Goal: Task Accomplishment & Management: Manage account settings

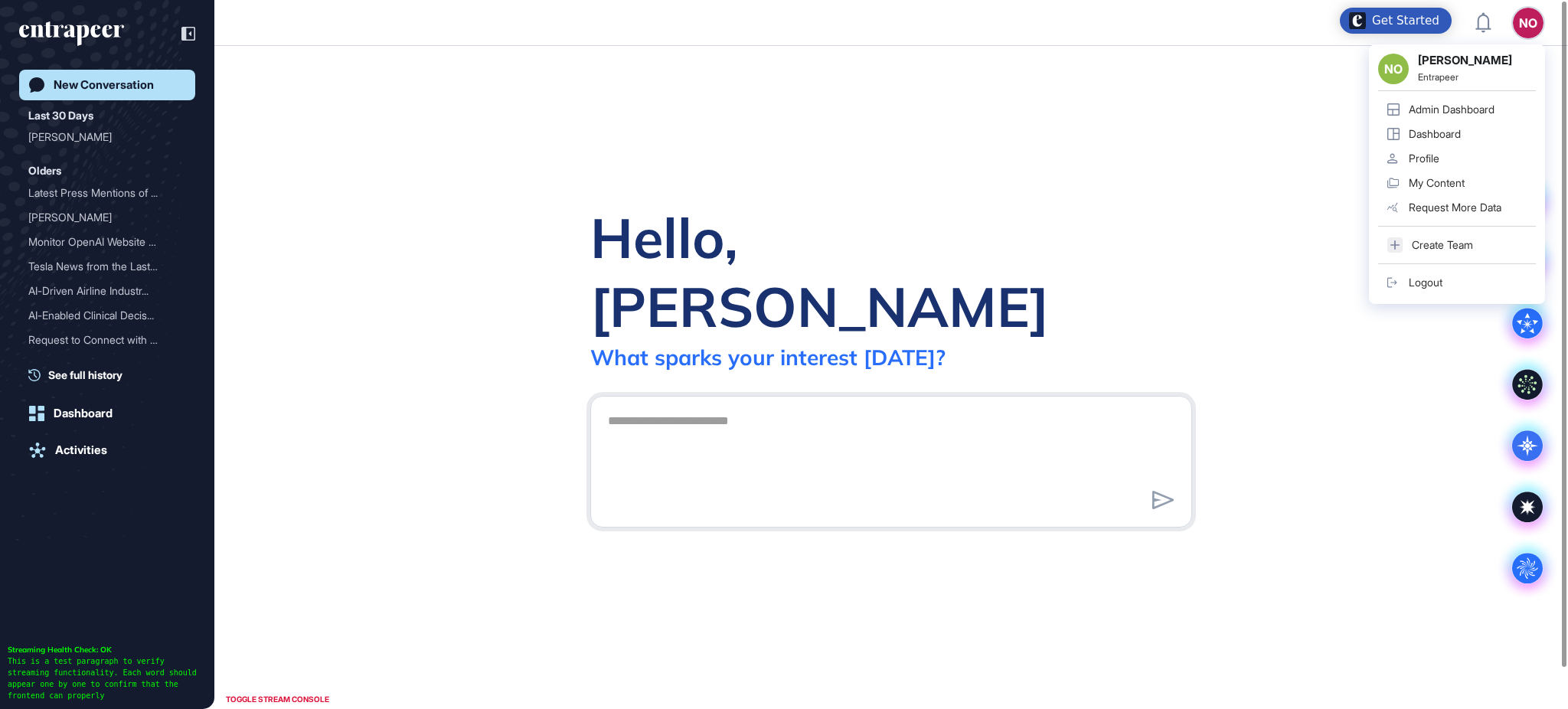
click at [1485, 104] on div "Admin Dashboard" at bounding box center [1451, 110] width 86 height 13
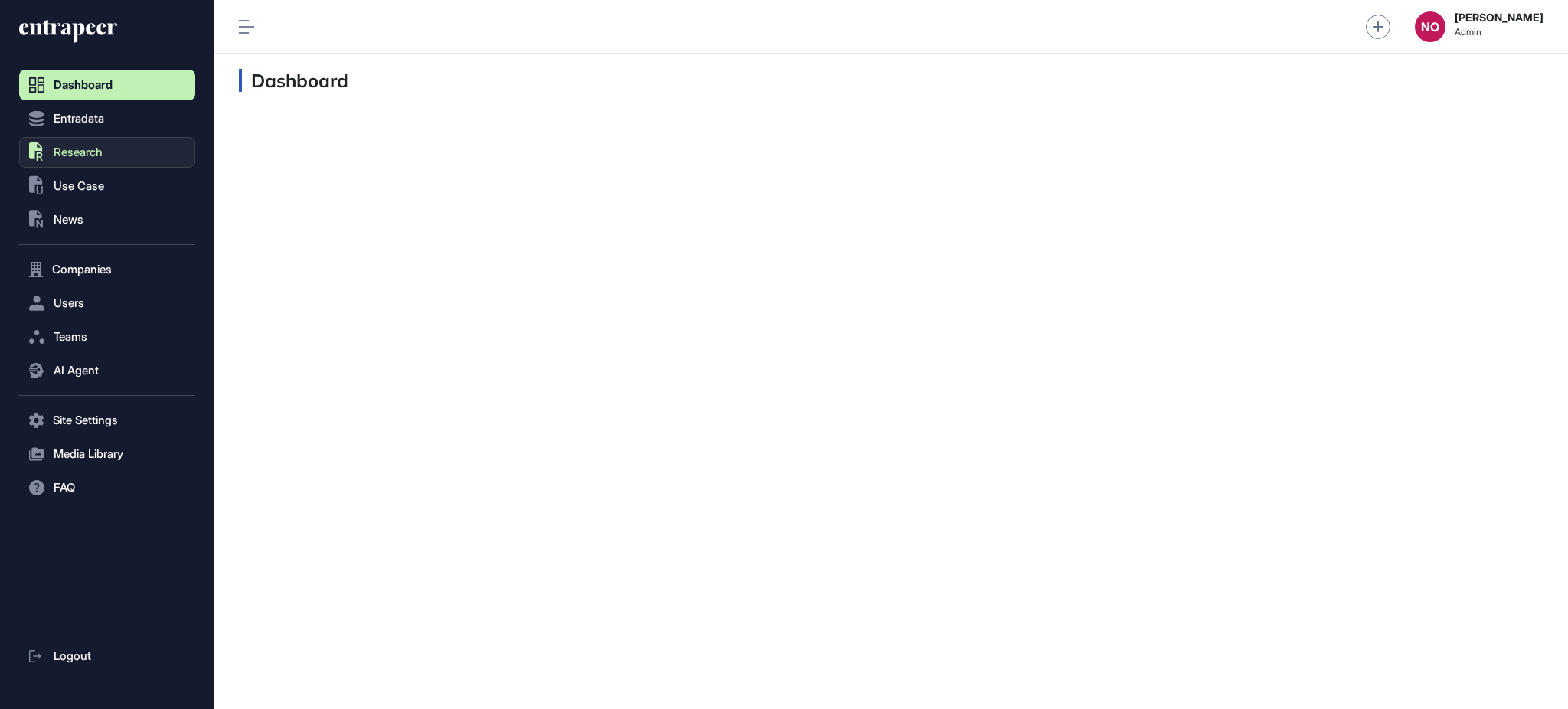
scroll to position [1, 1]
click at [88, 223] on button ".st0{fill:currentColor} News" at bounding box center [106, 220] width 176 height 30
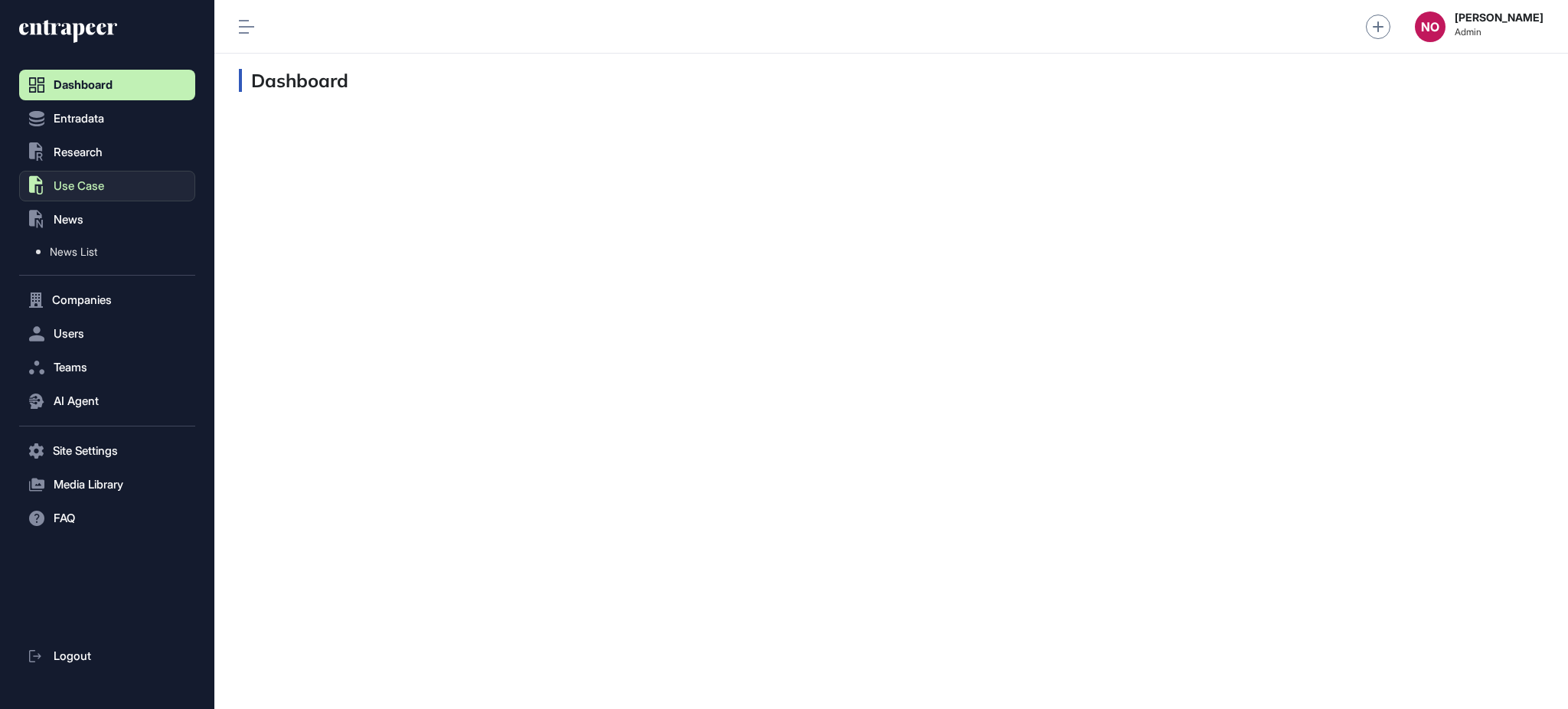
click at [88, 190] on span "Use Case" at bounding box center [79, 186] width 51 height 13
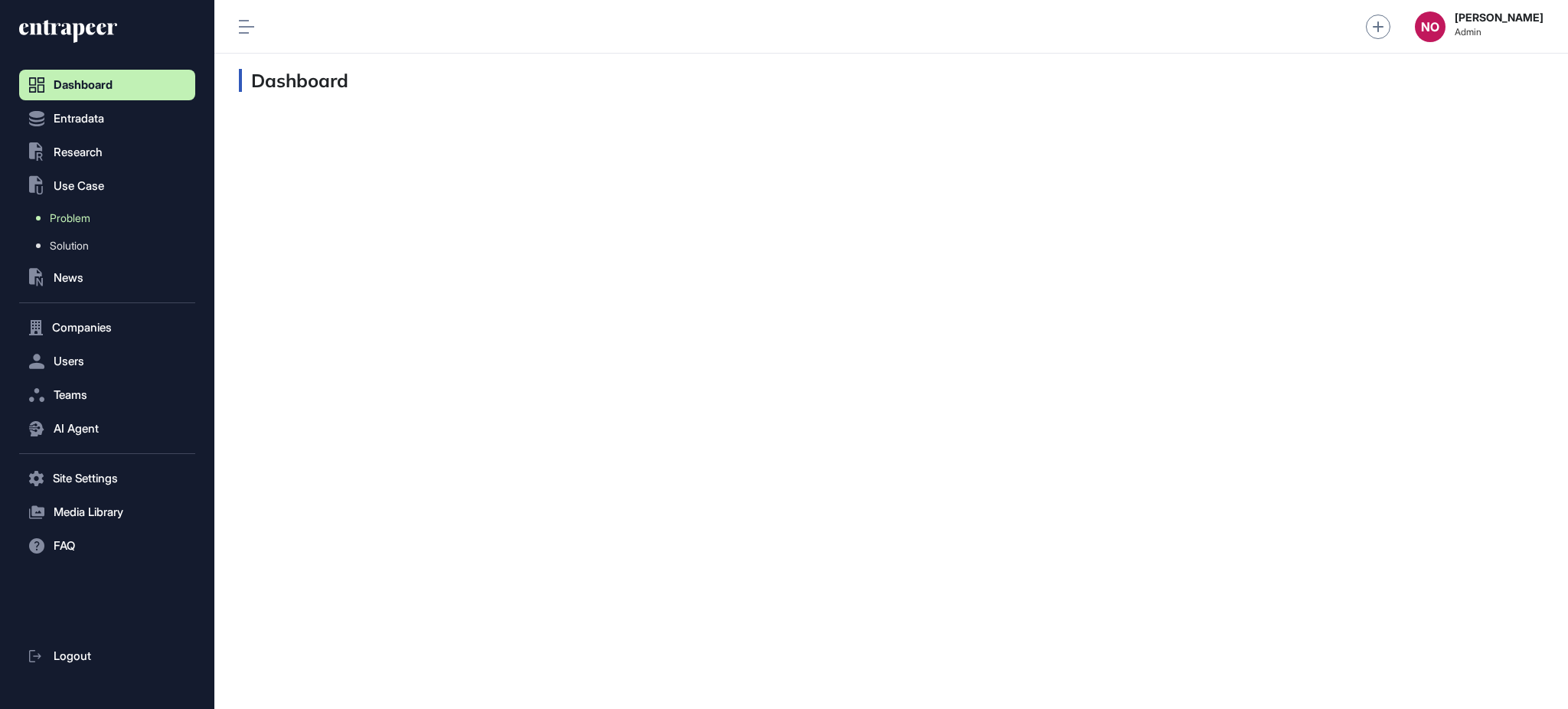
click at [79, 214] on span "Problem" at bounding box center [70, 218] width 40 height 13
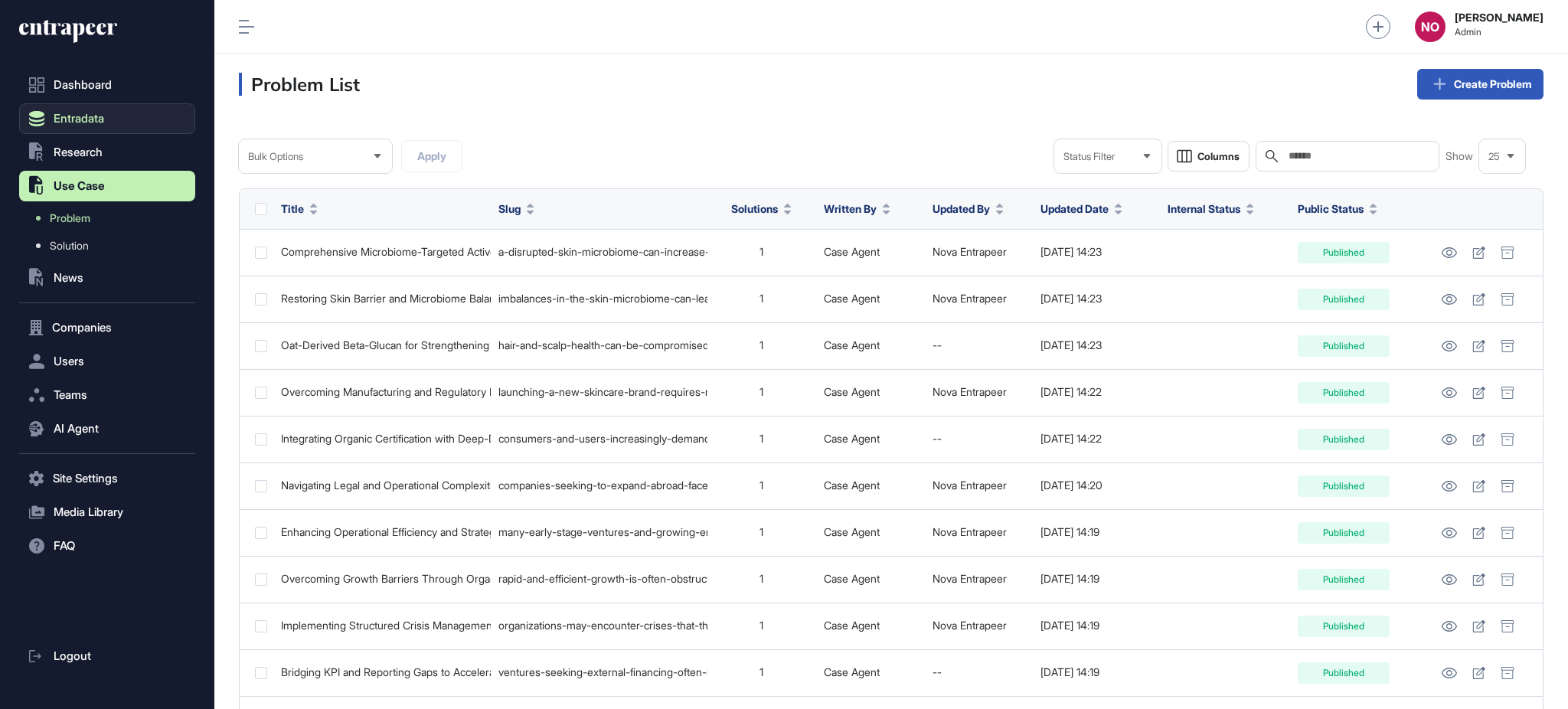
click at [80, 113] on span "Entradata" at bounding box center [79, 119] width 51 height 13
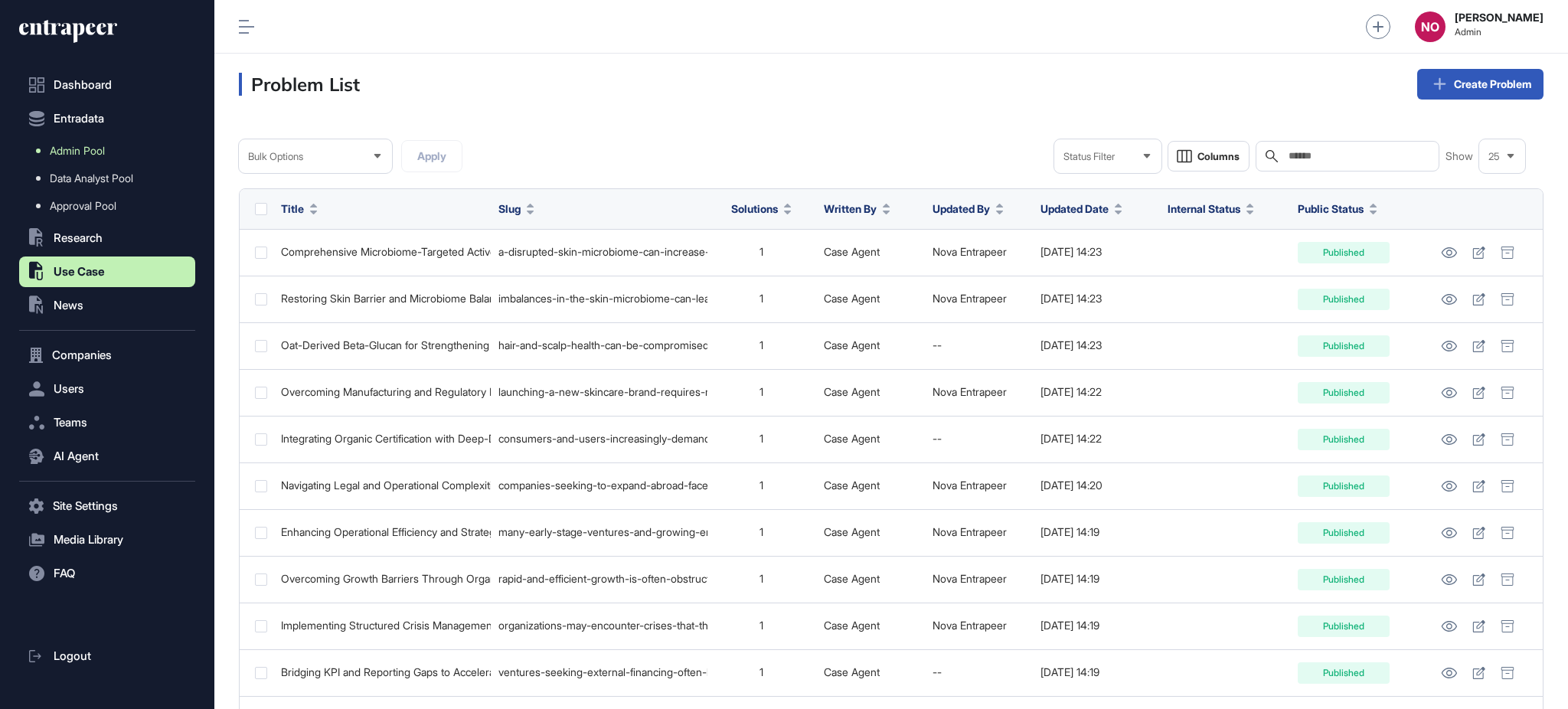
click at [93, 155] on span "Admin Pool" at bounding box center [78, 151] width 55 height 13
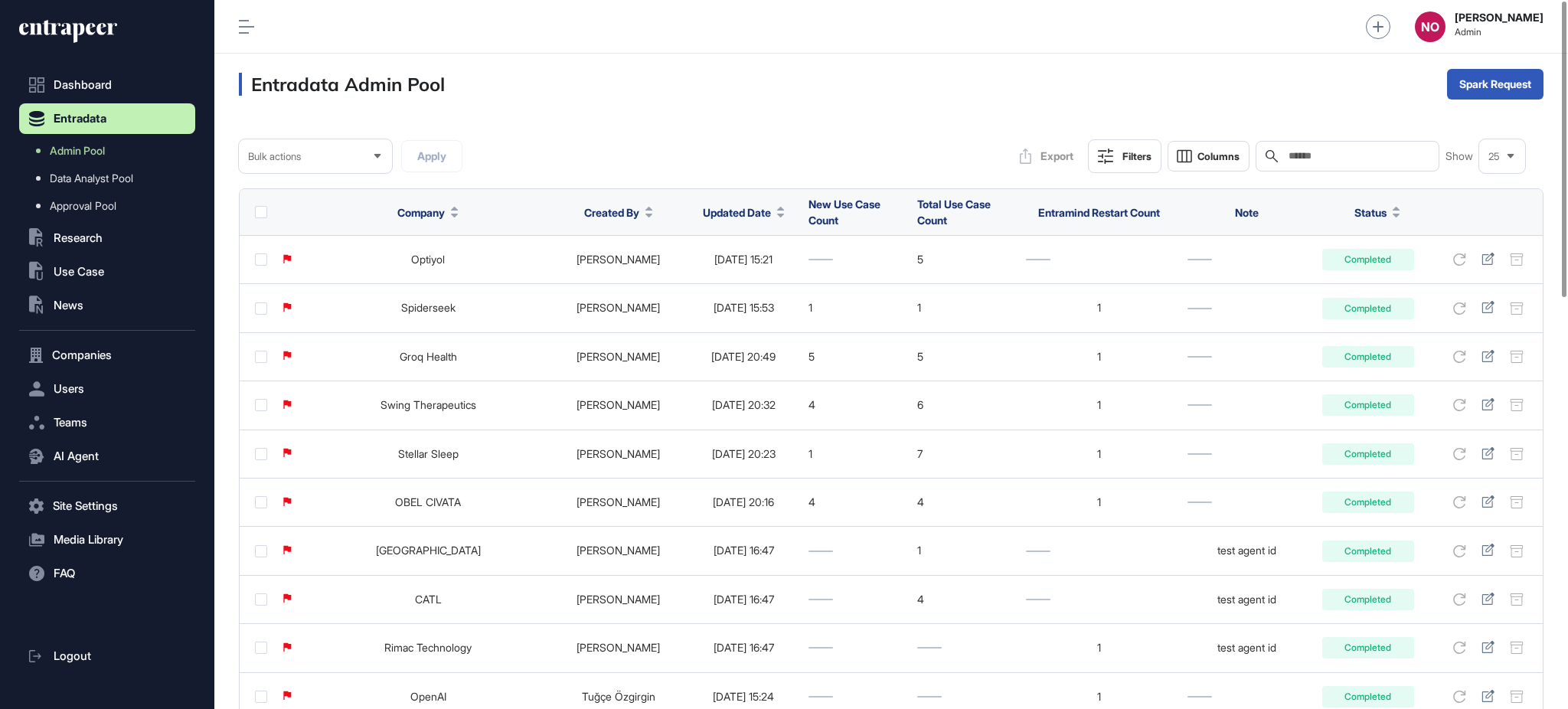
click at [742, 216] on button "Updated Date" at bounding box center [744, 213] width 82 height 16
click at [731, 268] on div "Sort Descending" at bounding box center [724, 276] width 95 height 22
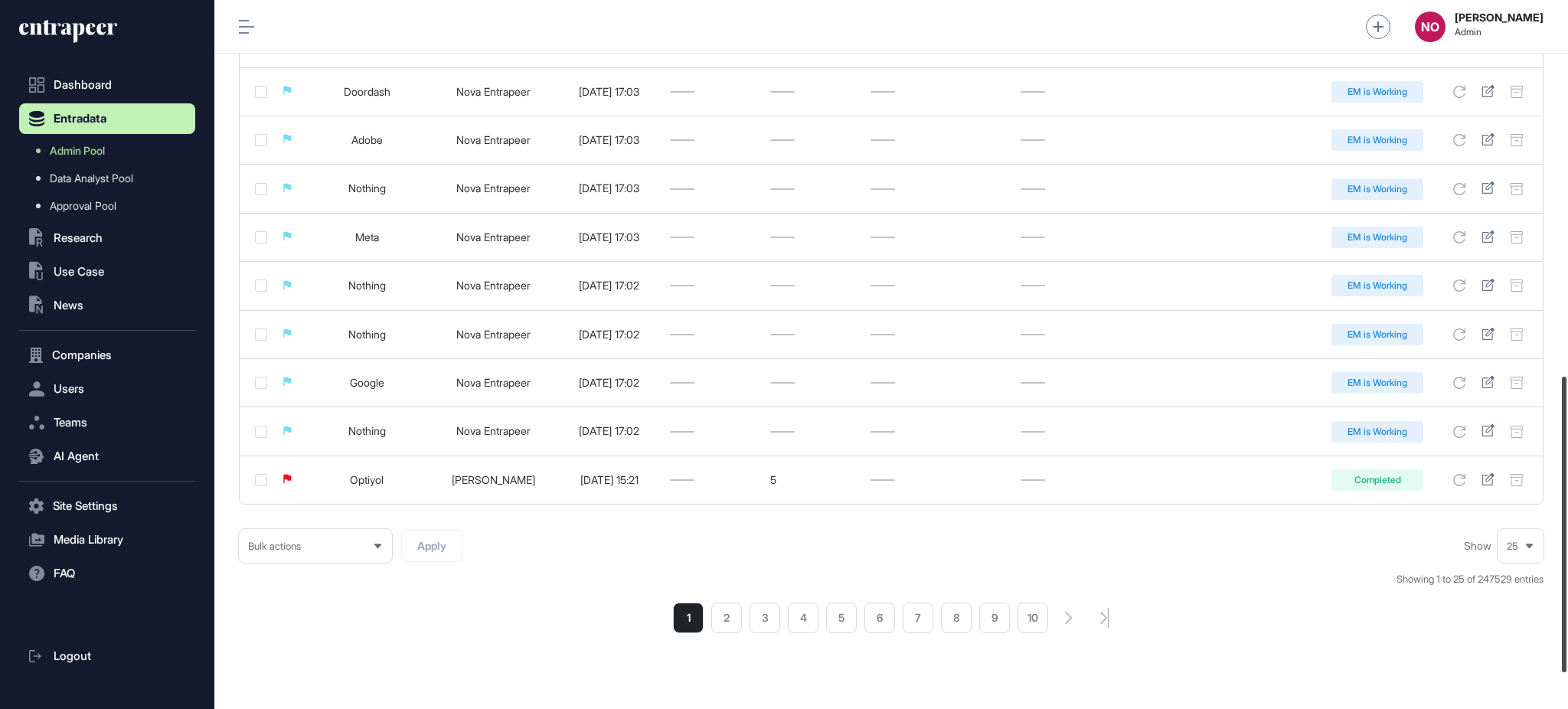
scroll to position [987, 0]
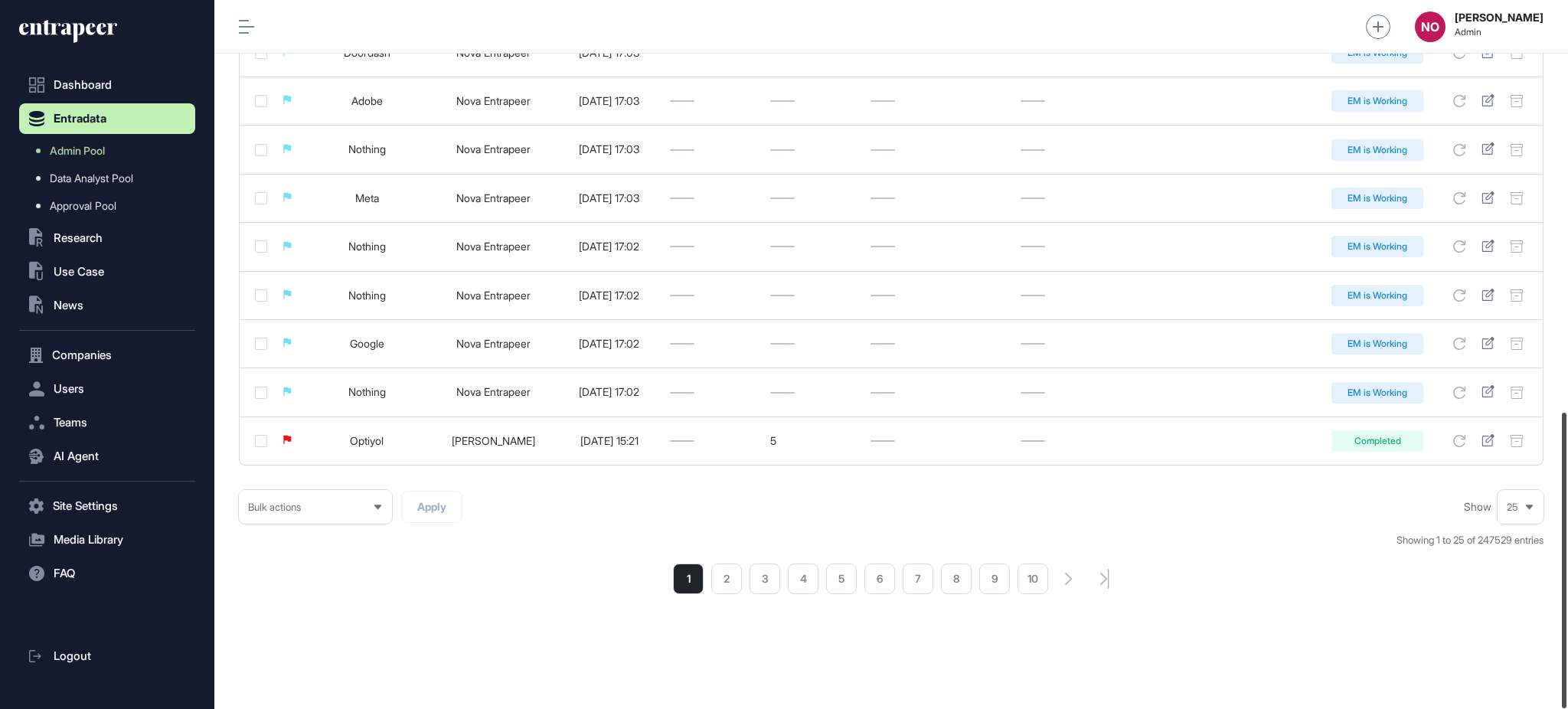
drag, startPoint x: 1566, startPoint y: 148, endPoint x: 1566, endPoint y: 611, distance: 463.0
click at [1566, 611] on div at bounding box center [1564, 560] width 4 height 296
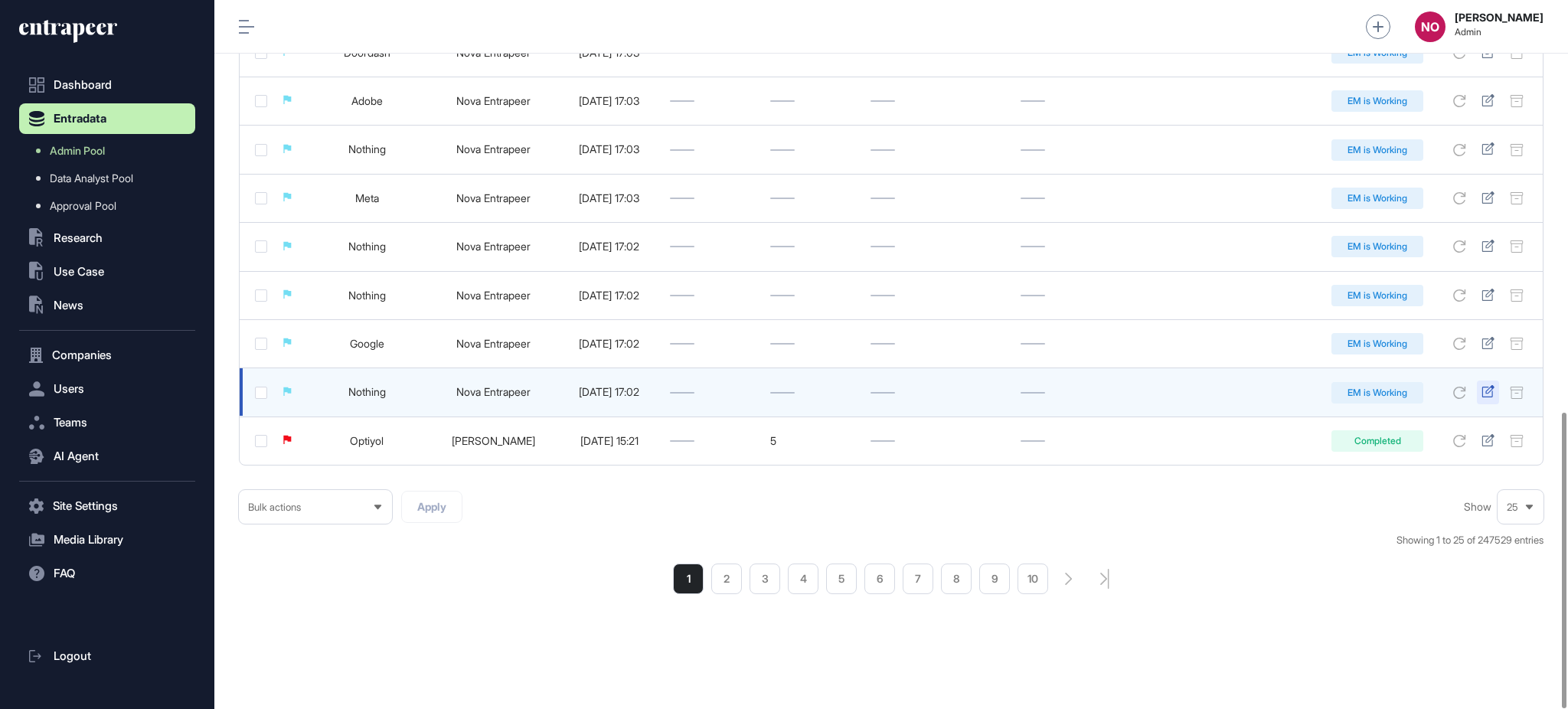
click at [1489, 387] on icon at bounding box center [1488, 391] width 13 height 13
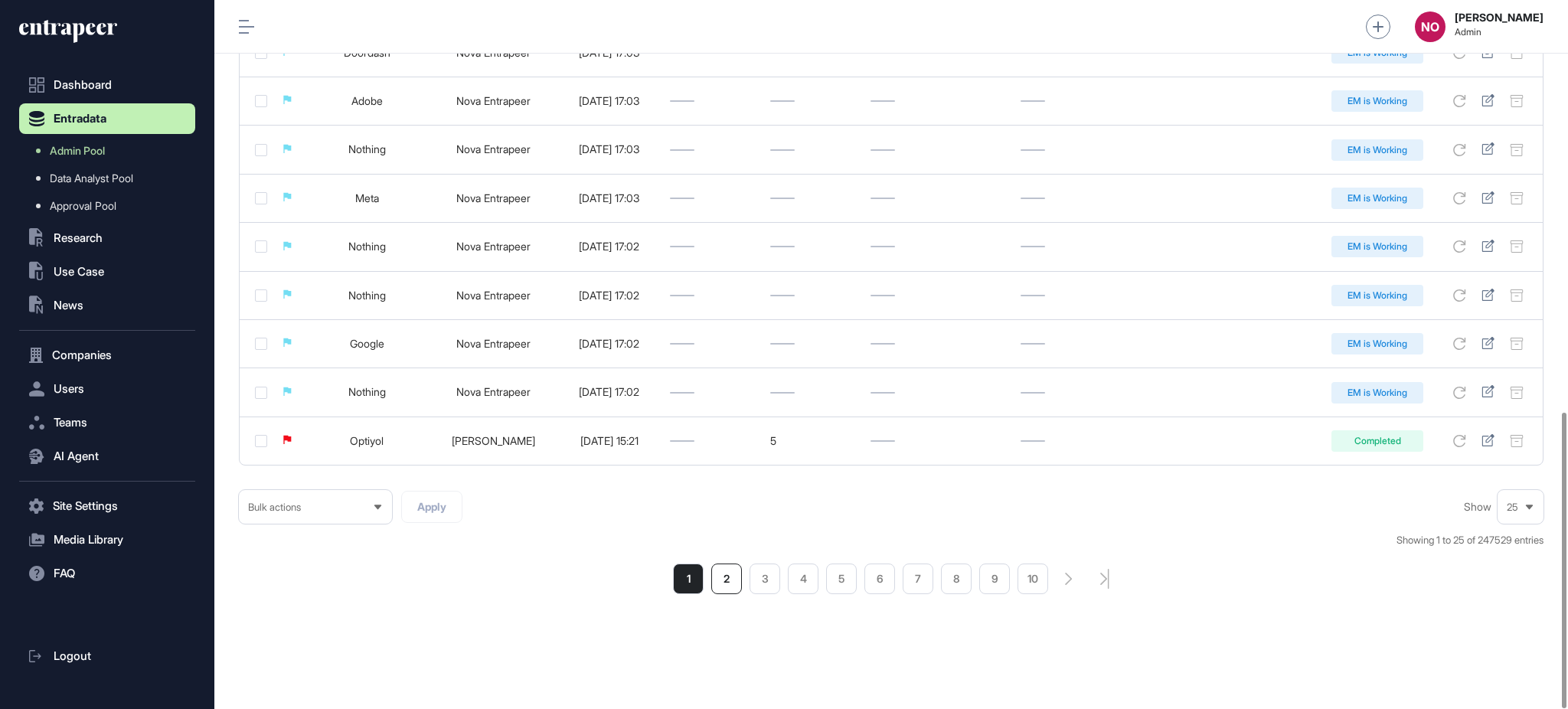
click at [737, 571] on li "2" at bounding box center [726, 579] width 30 height 30
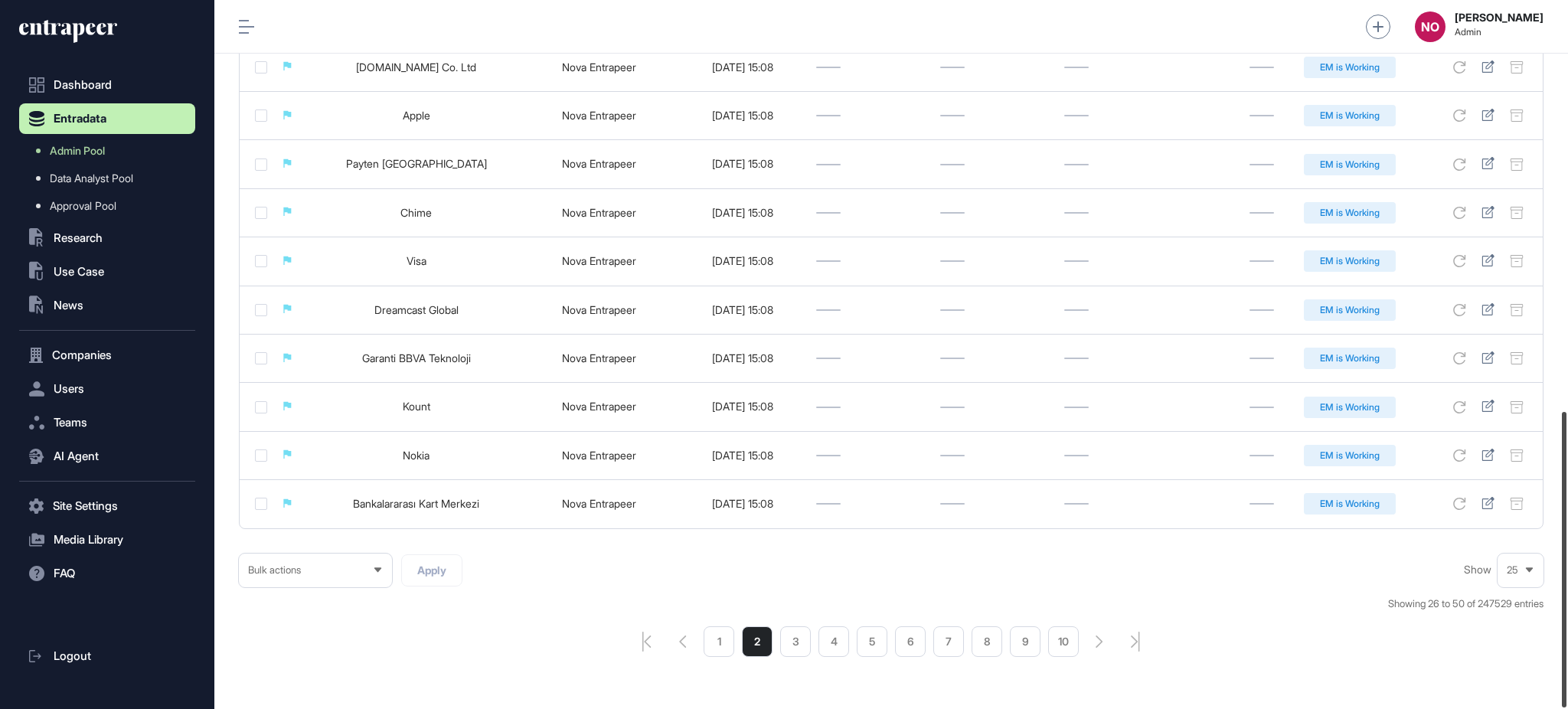
scroll to position [987, 0]
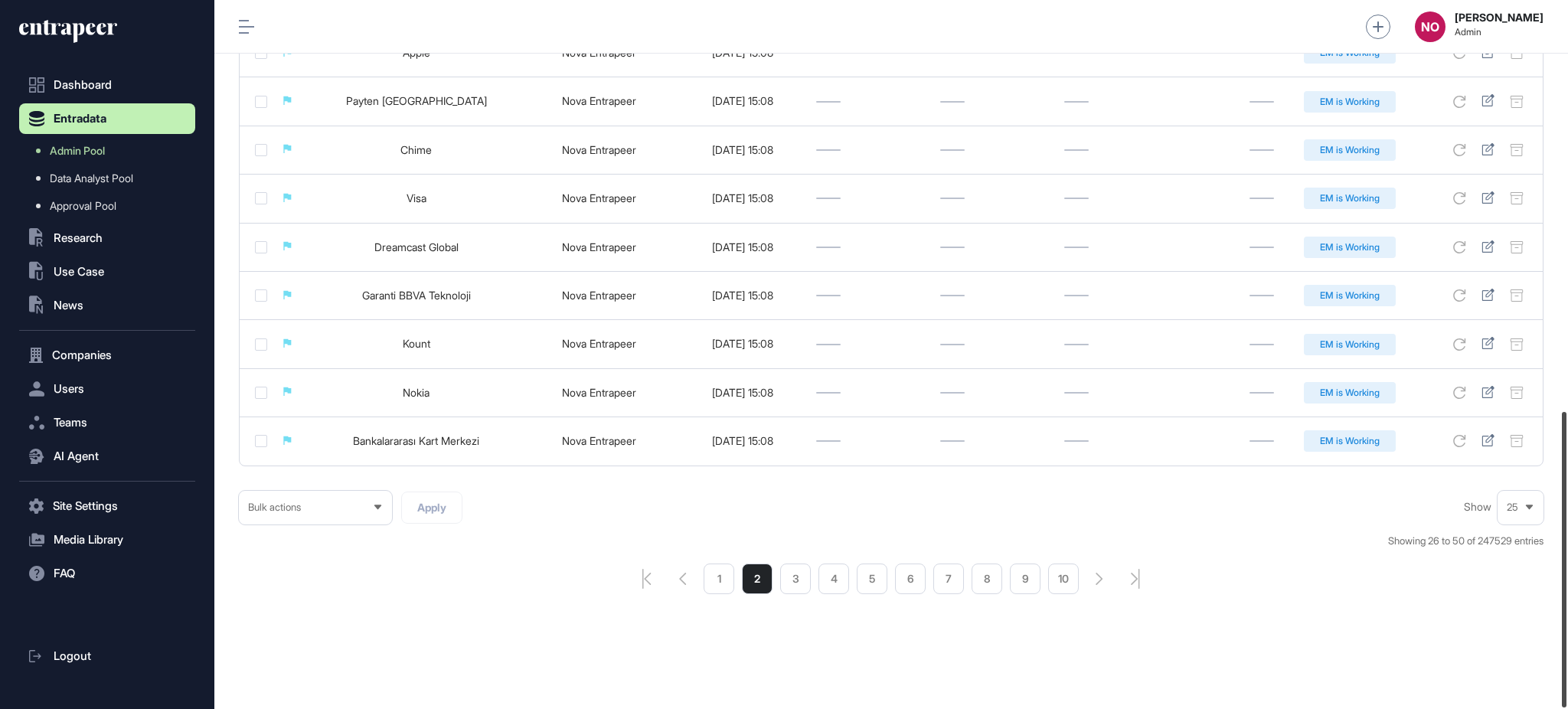
drag, startPoint x: 1566, startPoint y: 196, endPoint x: 1563, endPoint y: 608, distance: 412.0
click at [1566, 608] on div at bounding box center [1564, 559] width 4 height 296
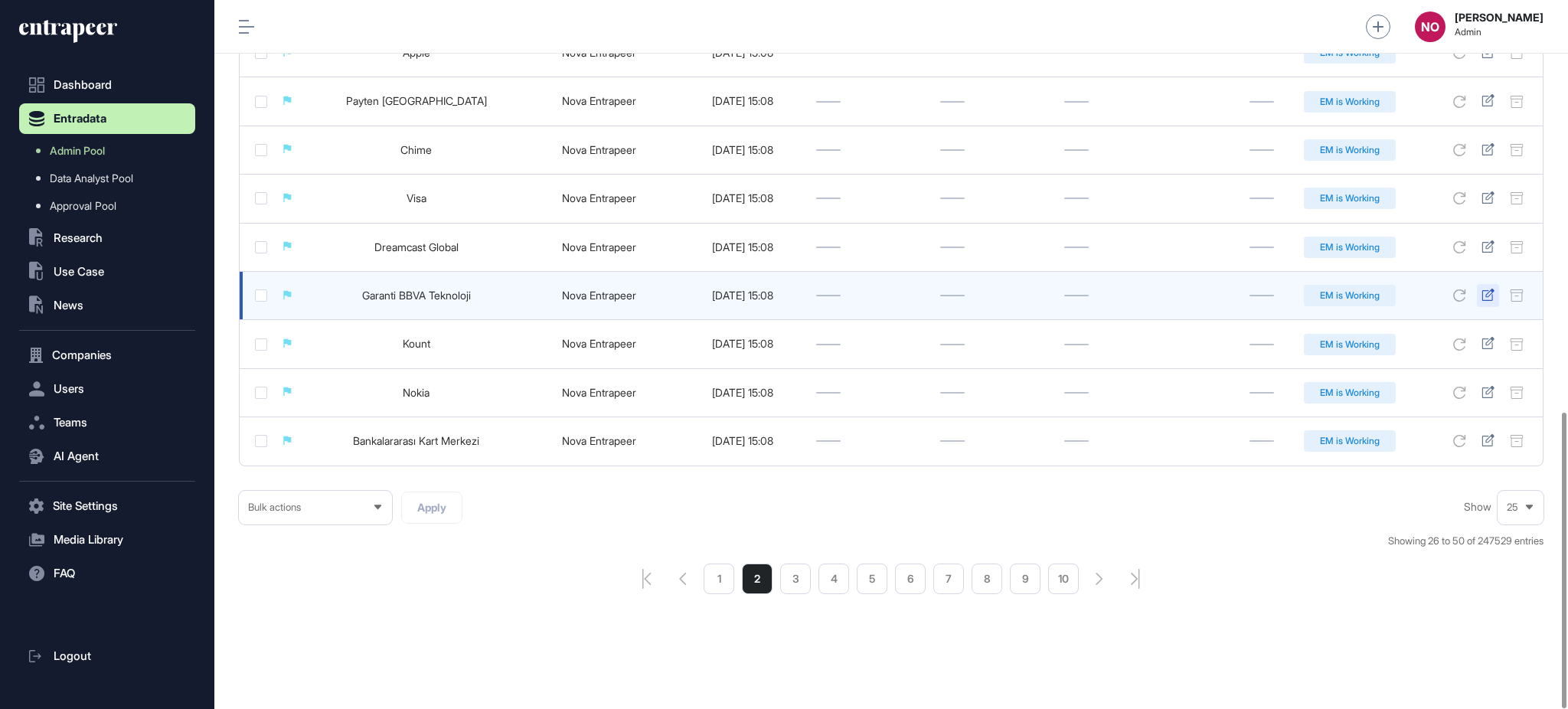
click at [1490, 293] on icon at bounding box center [1488, 295] width 13 height 13
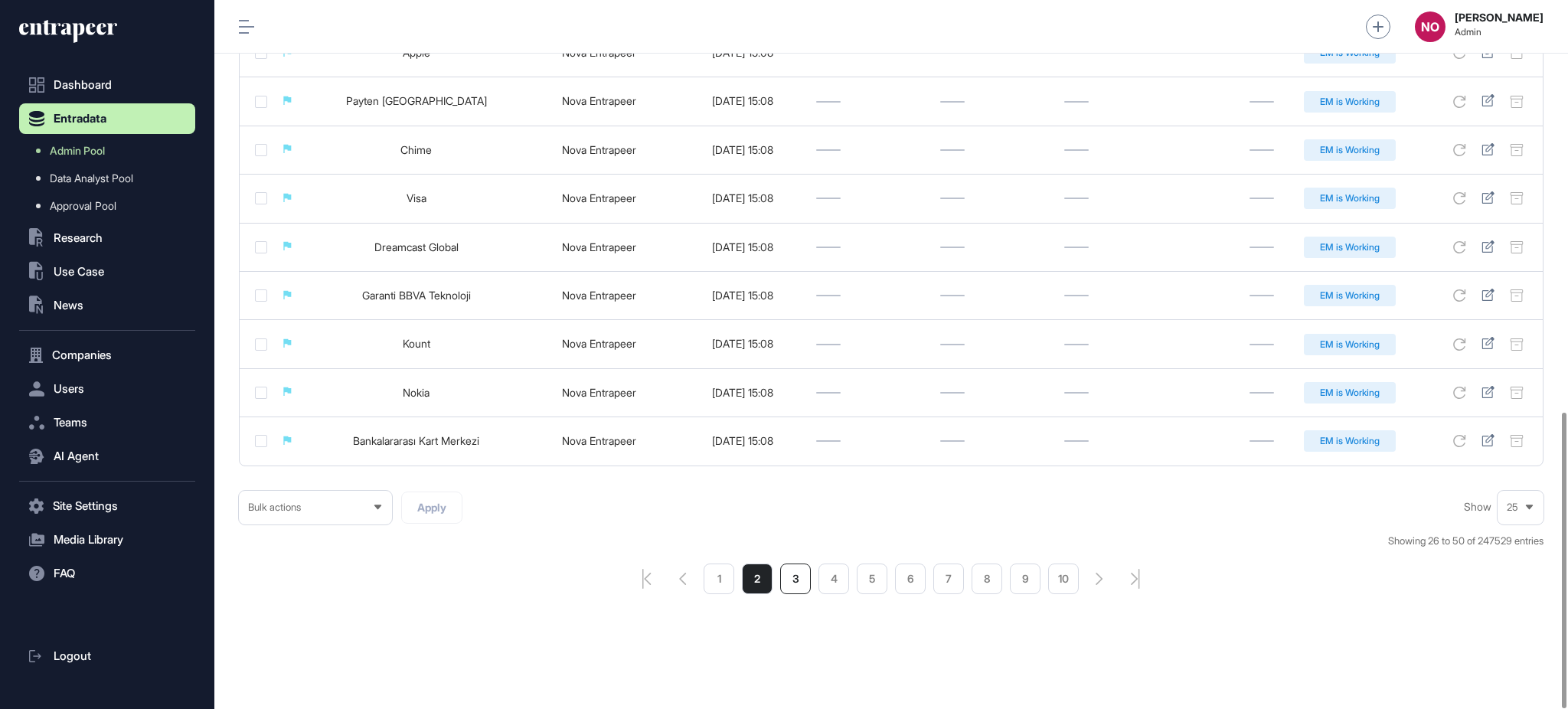
click at [793, 583] on li "3" at bounding box center [795, 579] width 30 height 30
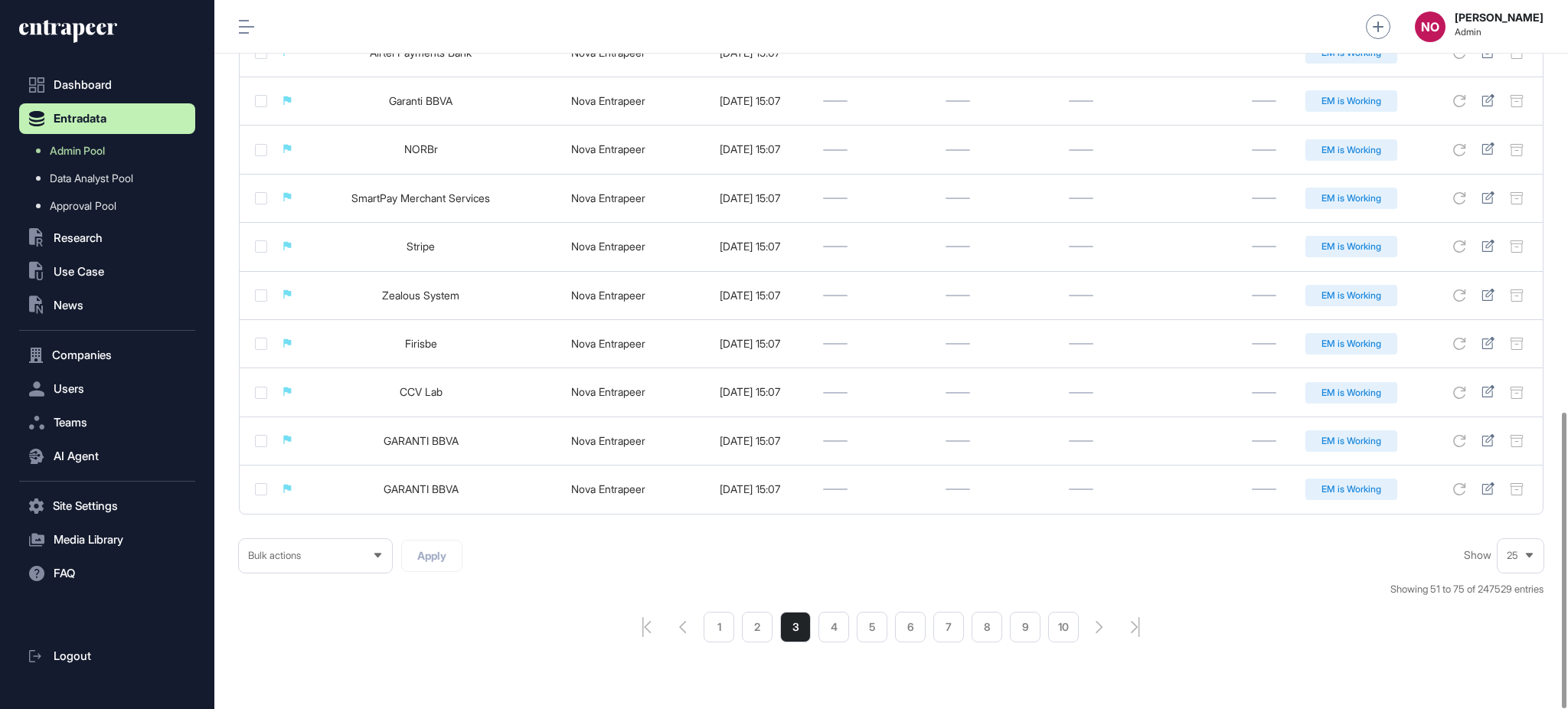
scroll to position [987, 0]
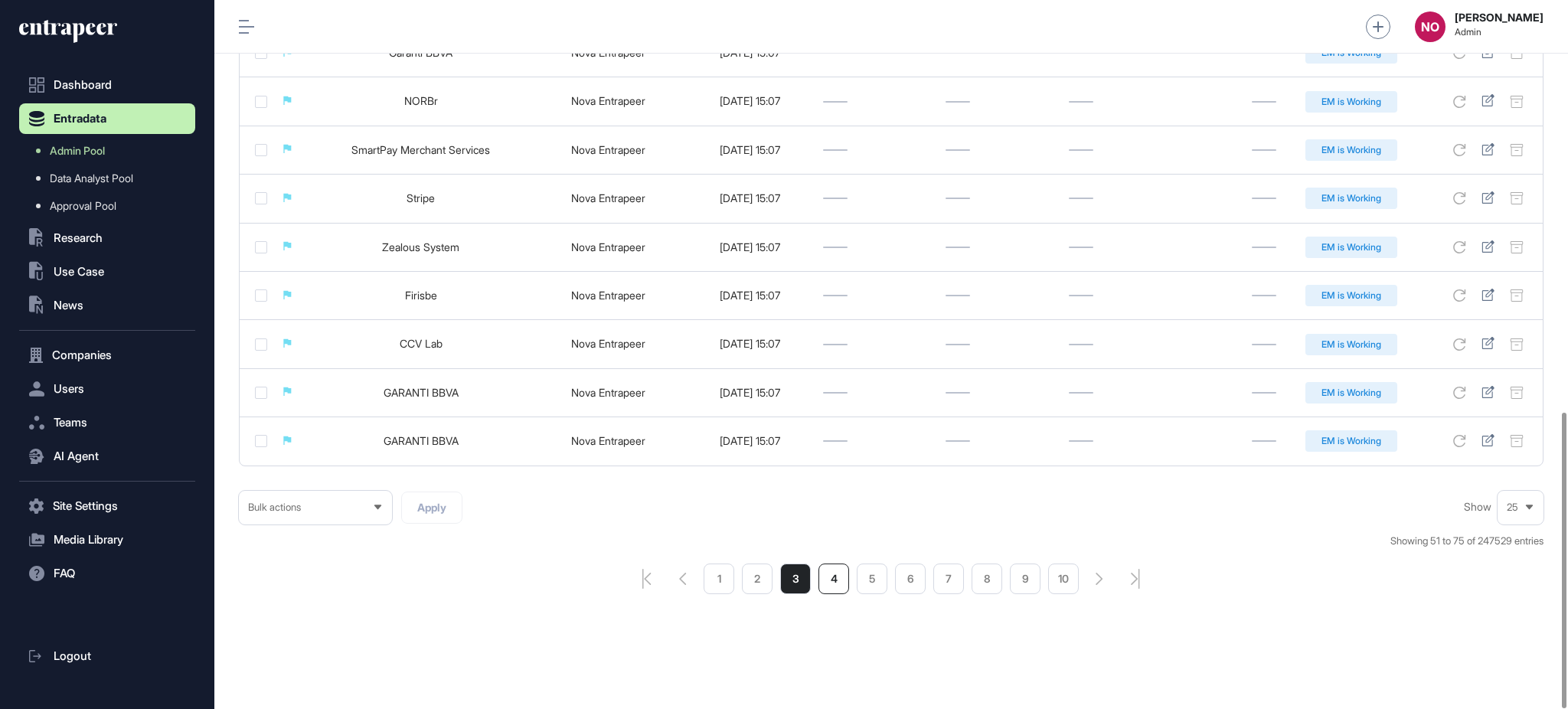
click at [837, 586] on li "4" at bounding box center [833, 579] width 30 height 30
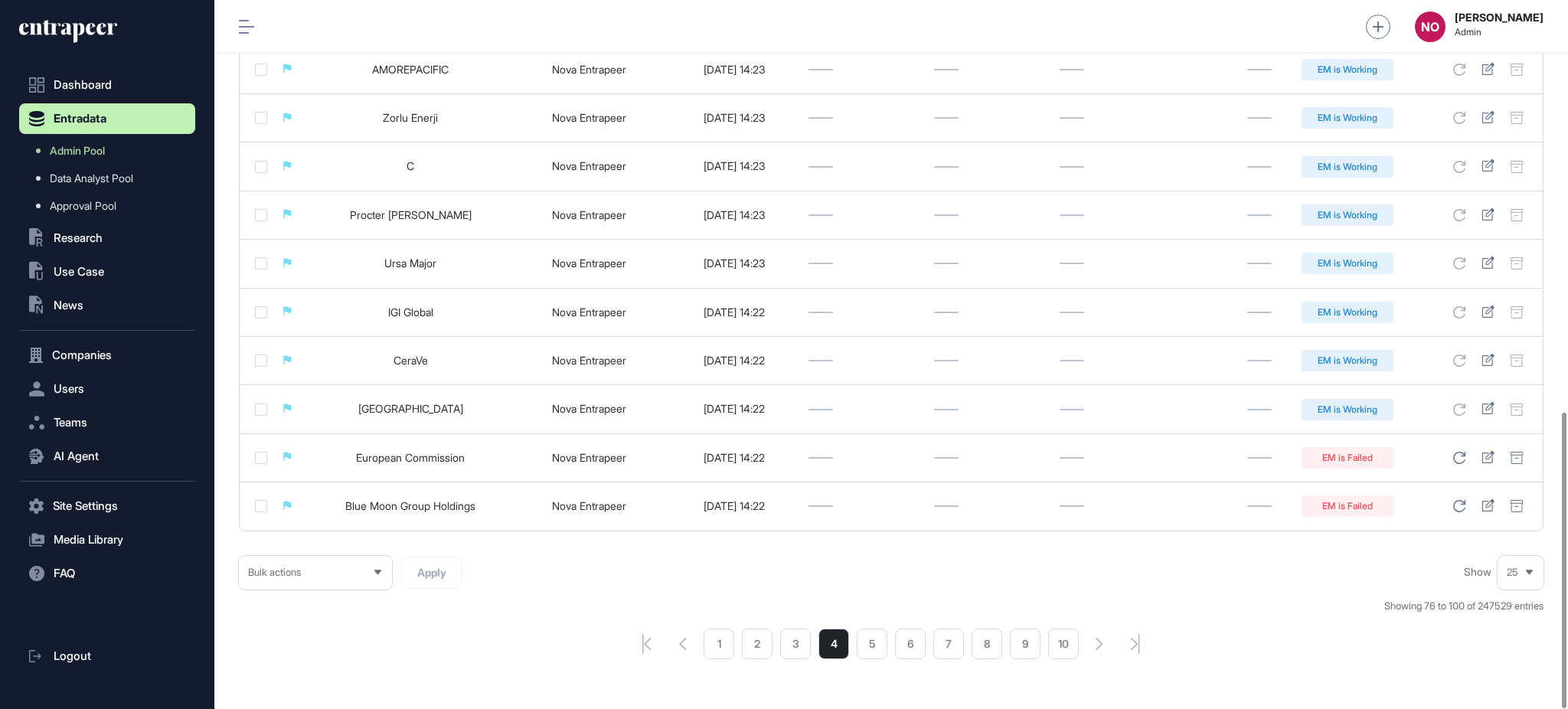
scroll to position [987, 0]
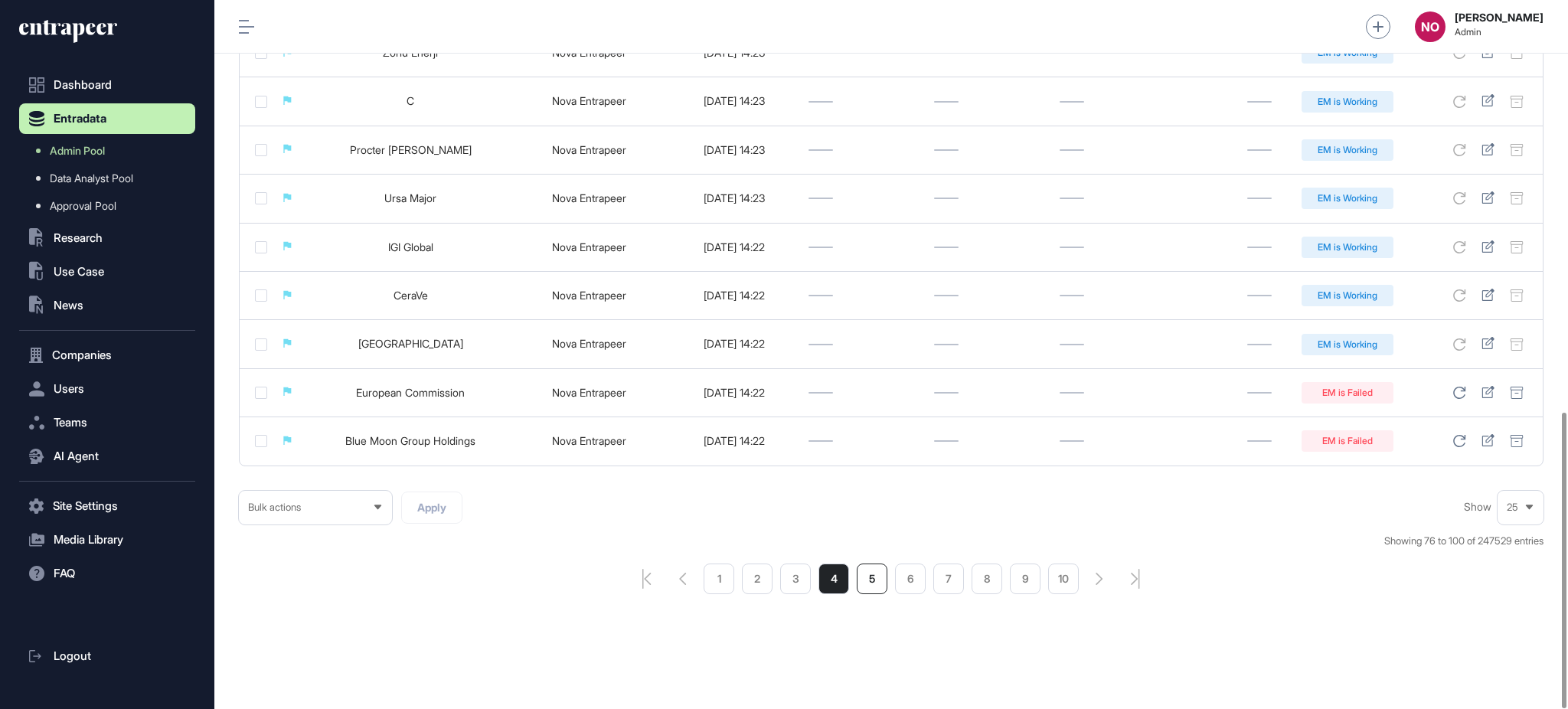
click at [874, 570] on li "5" at bounding box center [872, 579] width 30 height 30
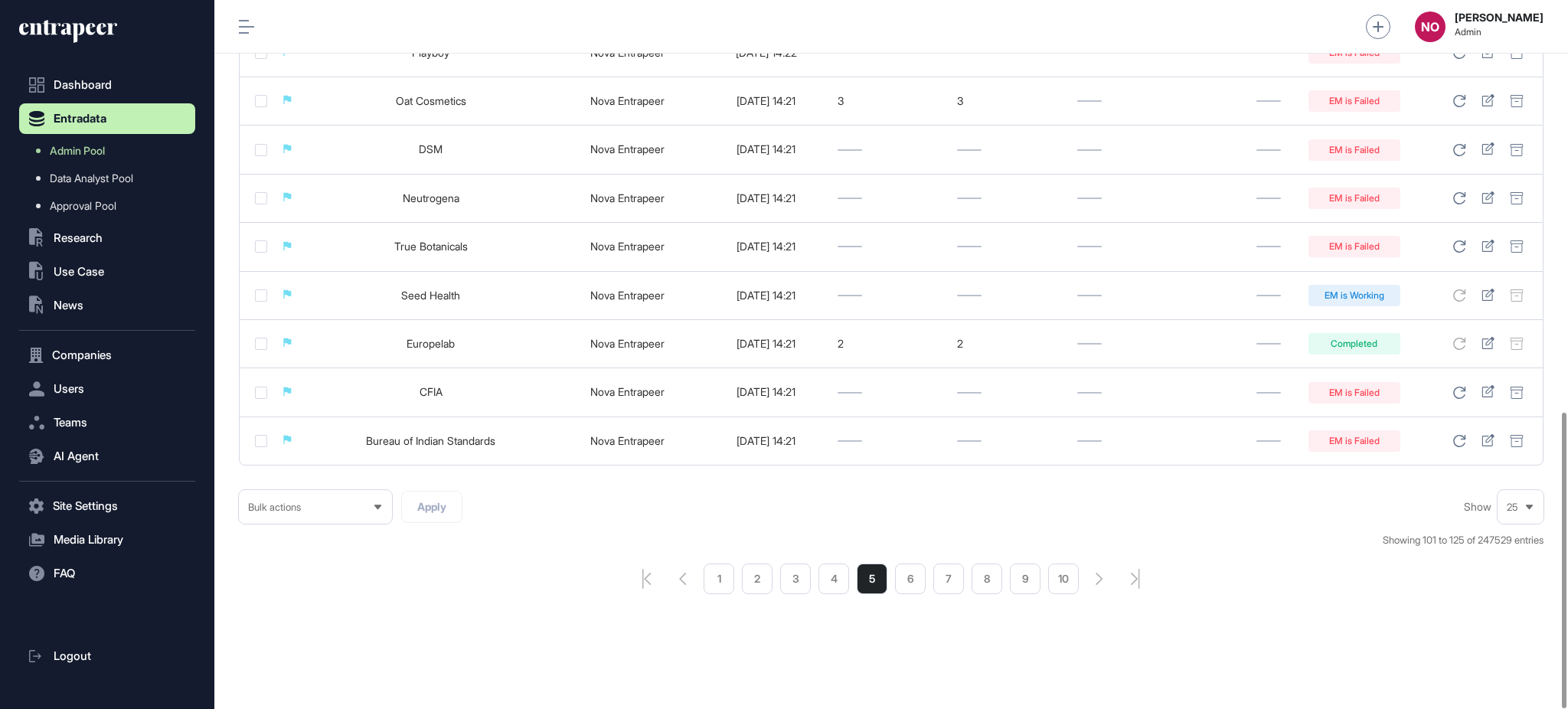
scroll to position [366, 0]
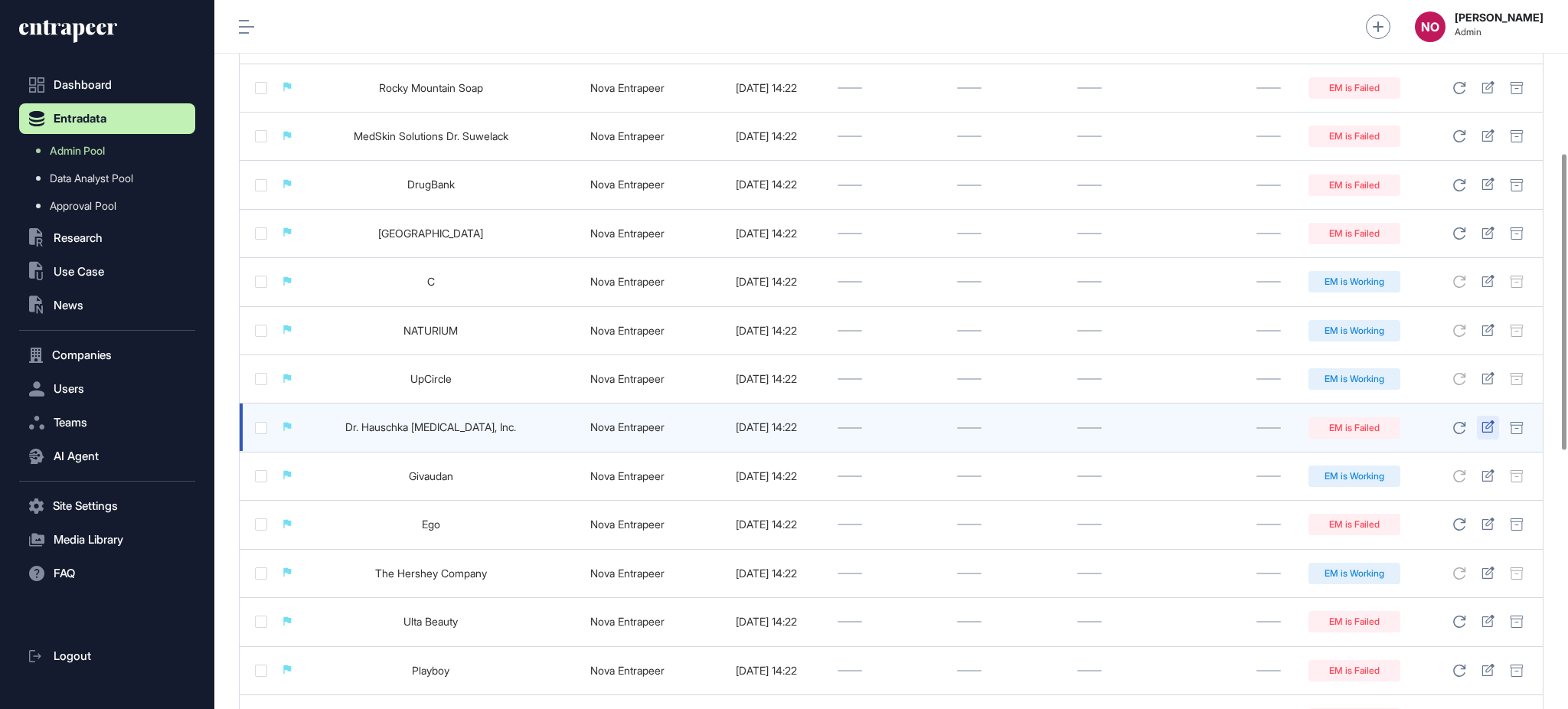
click at [1489, 423] on icon at bounding box center [1488, 427] width 13 height 13
click at [1489, 428] on icon at bounding box center [1488, 427] width 13 height 13
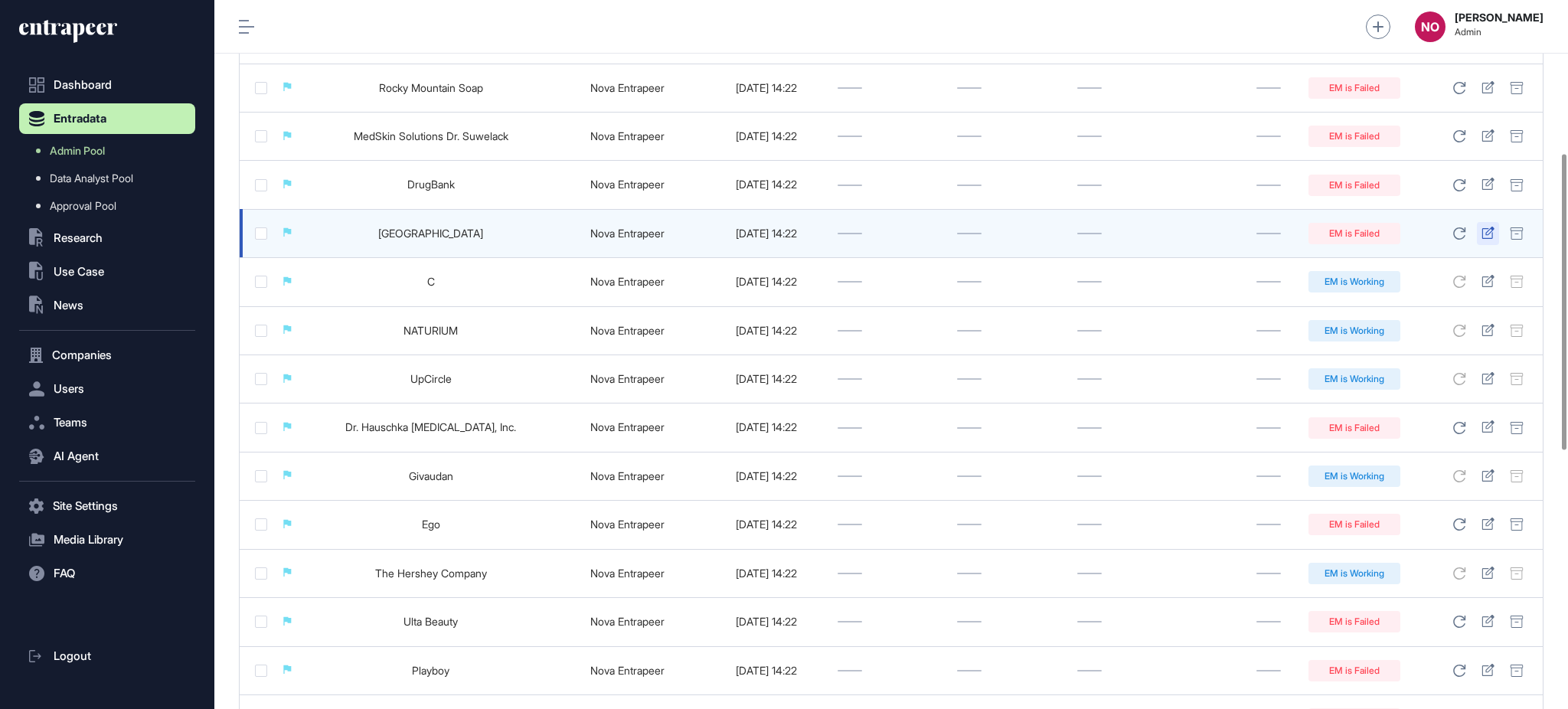
click at [1486, 228] on icon at bounding box center [1488, 233] width 13 height 13
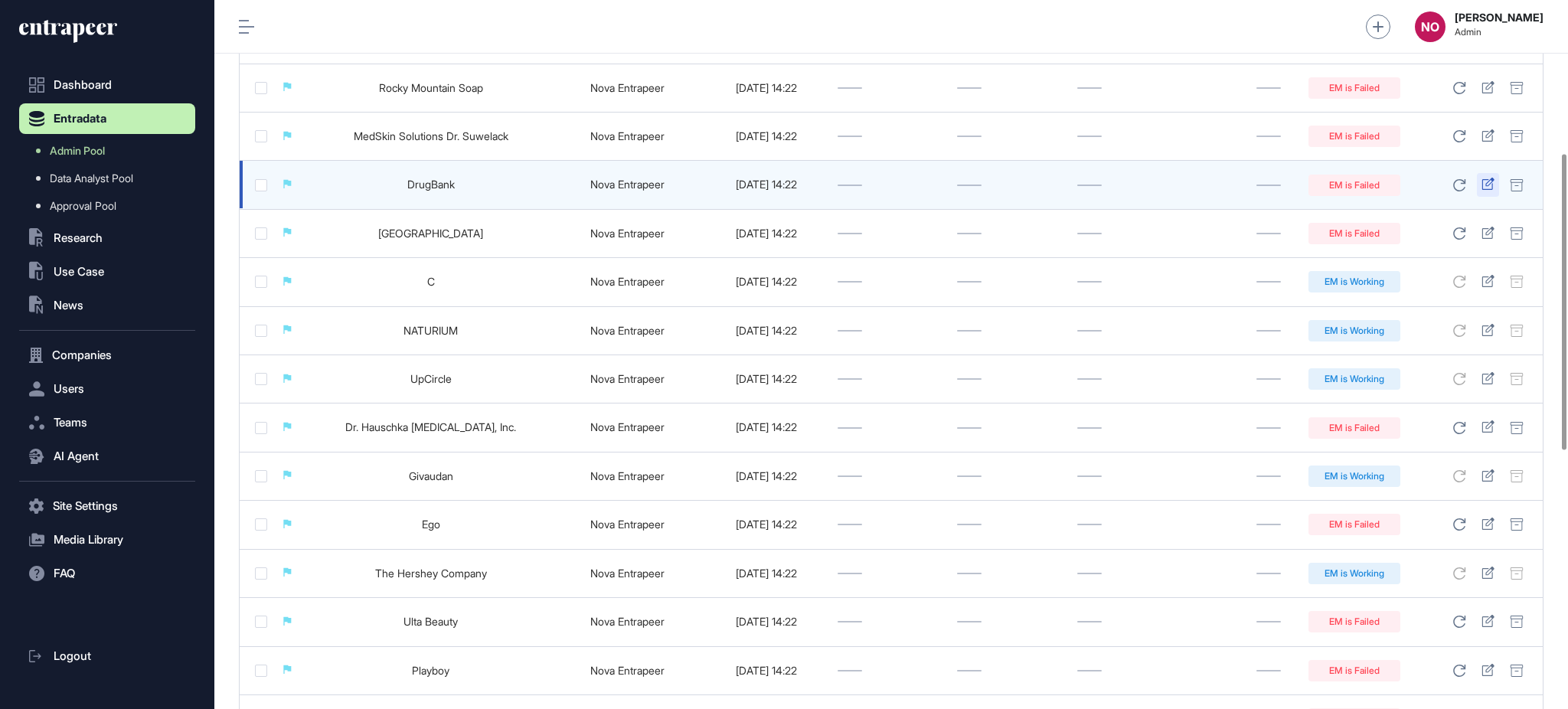
click at [1483, 184] on icon at bounding box center [1488, 184] width 13 height 13
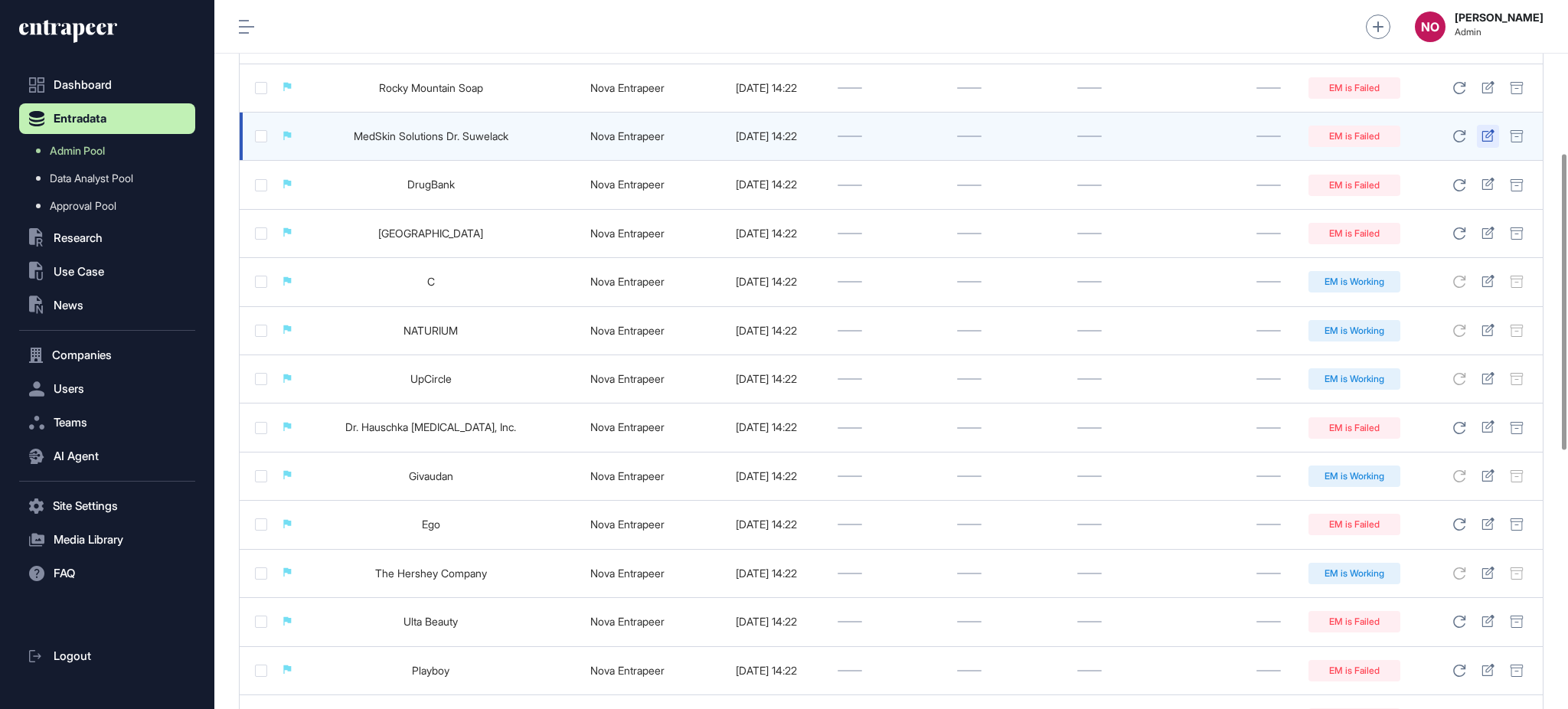
click at [1490, 134] on icon at bounding box center [1488, 136] width 13 height 13
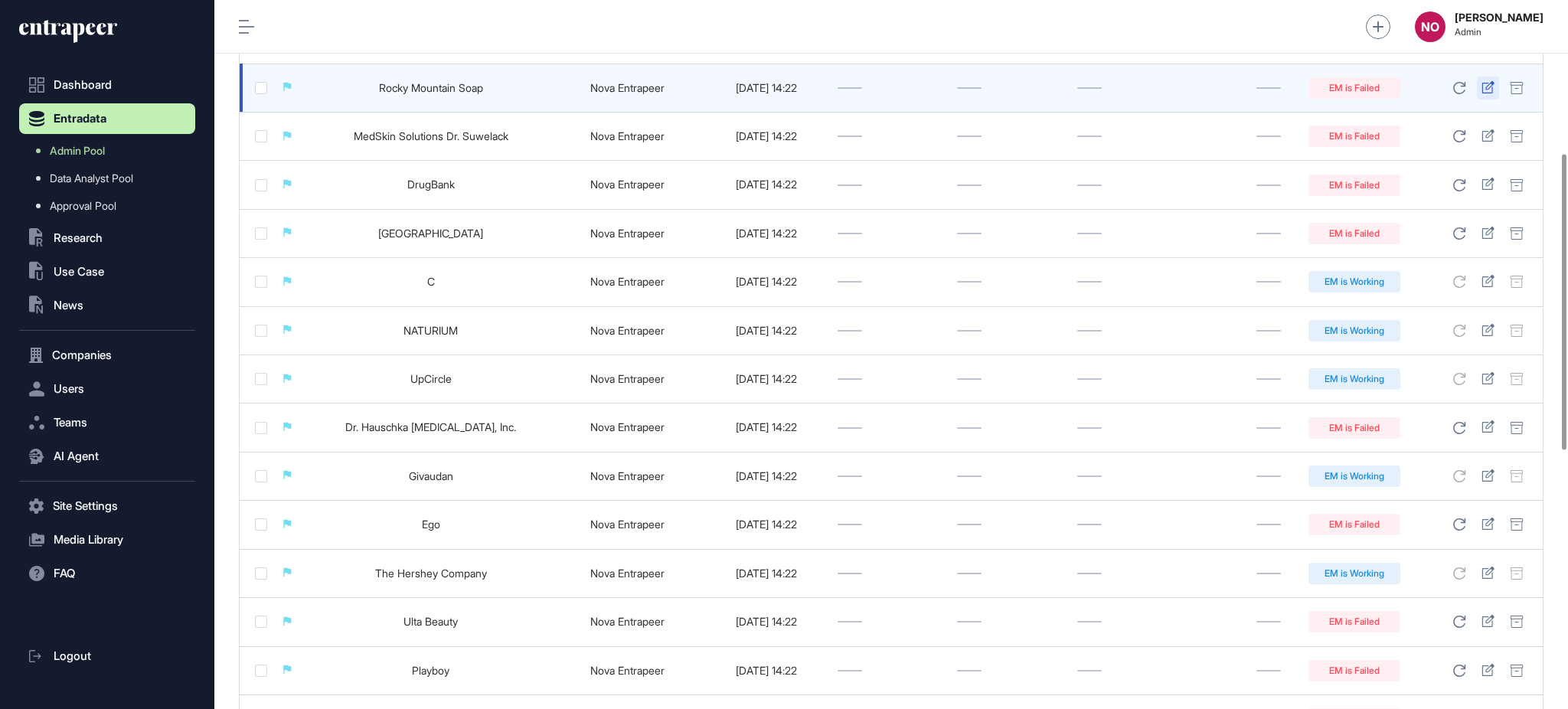
click at [1489, 90] on icon at bounding box center [1488, 88] width 13 height 13
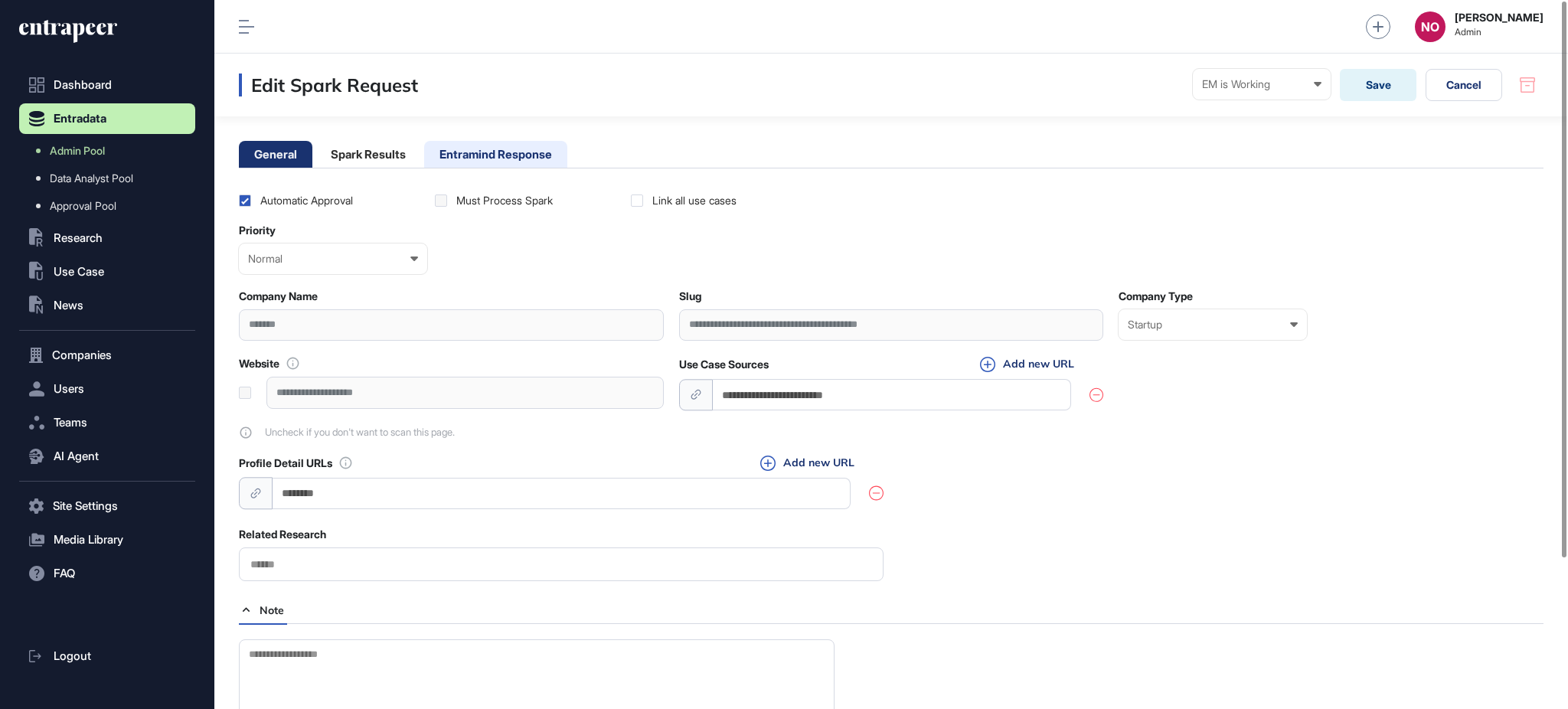
click at [518, 153] on li "Entramind Response" at bounding box center [496, 154] width 143 height 27
click at [475, 158] on li "Entramind Response" at bounding box center [496, 154] width 143 height 27
click at [562, 156] on li "Entramind Response" at bounding box center [496, 154] width 143 height 27
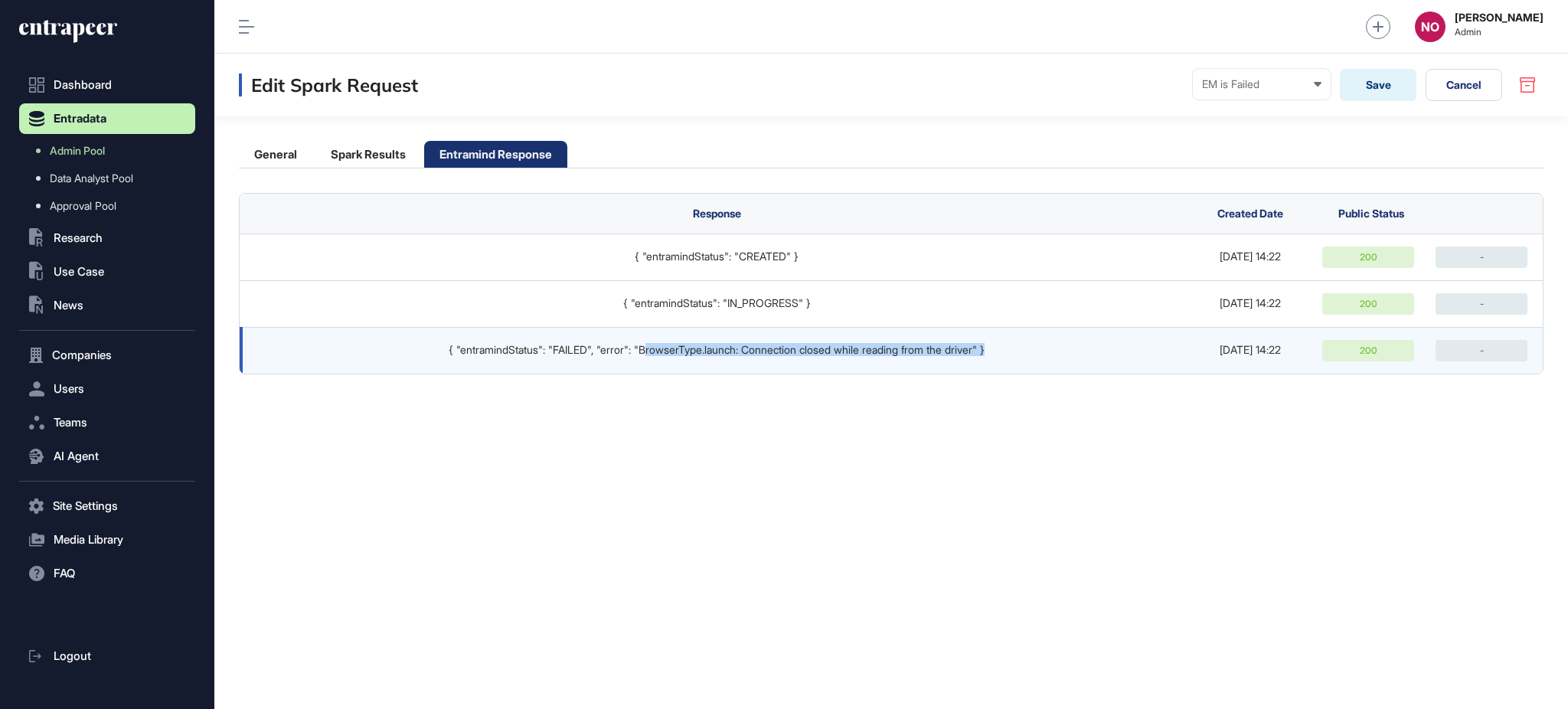
drag, startPoint x: 640, startPoint y: 340, endPoint x: 1059, endPoint y: 337, distance: 419.0
click at [1059, 337] on td "{ "entramindStatus": "FAILED", "error": "BrowserType.launch: Connection closed …" at bounding box center [713, 350] width 947 height 46
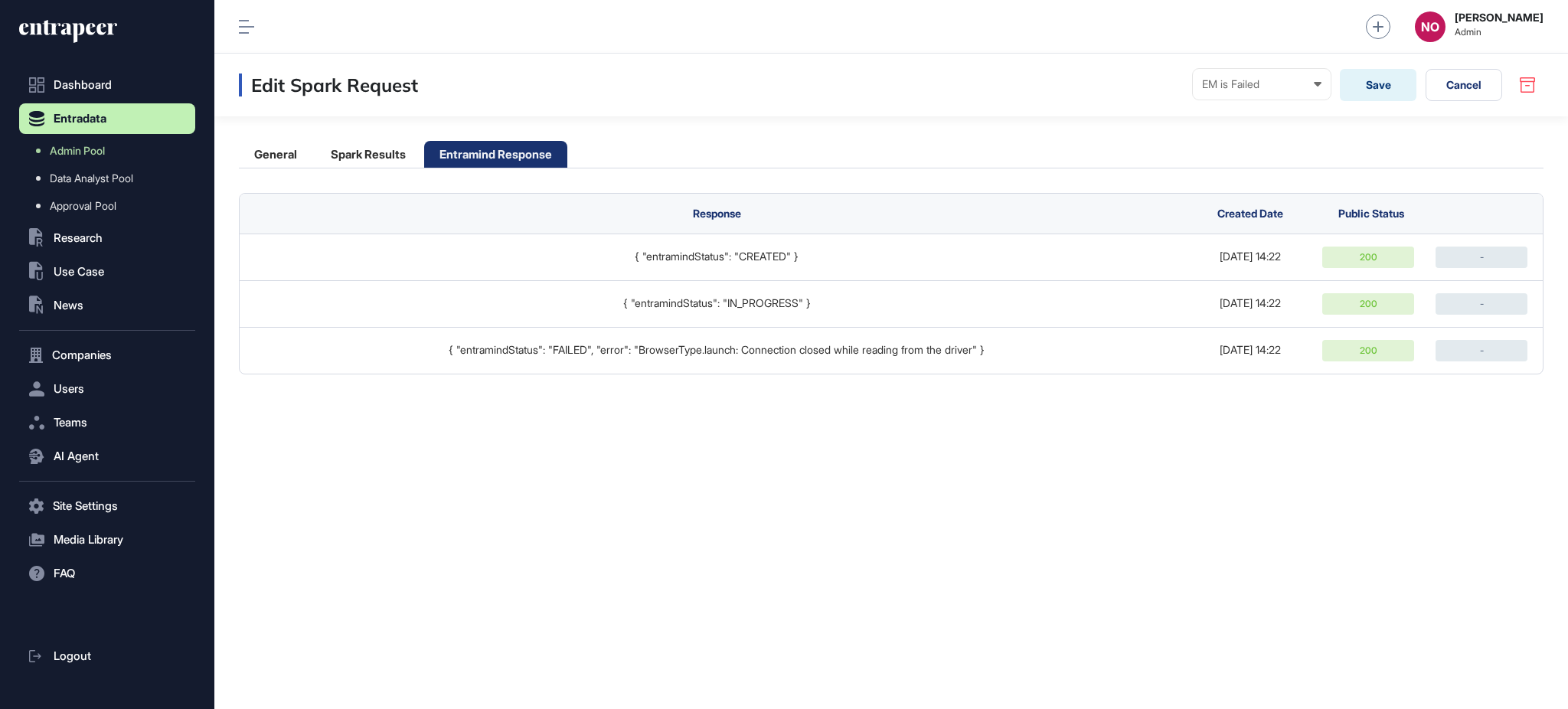
click at [1038, 421] on div "Edit Spark Request EM is Failed Ready In progress Completed EM is Working EM is…" at bounding box center [891, 381] width 1354 height 655
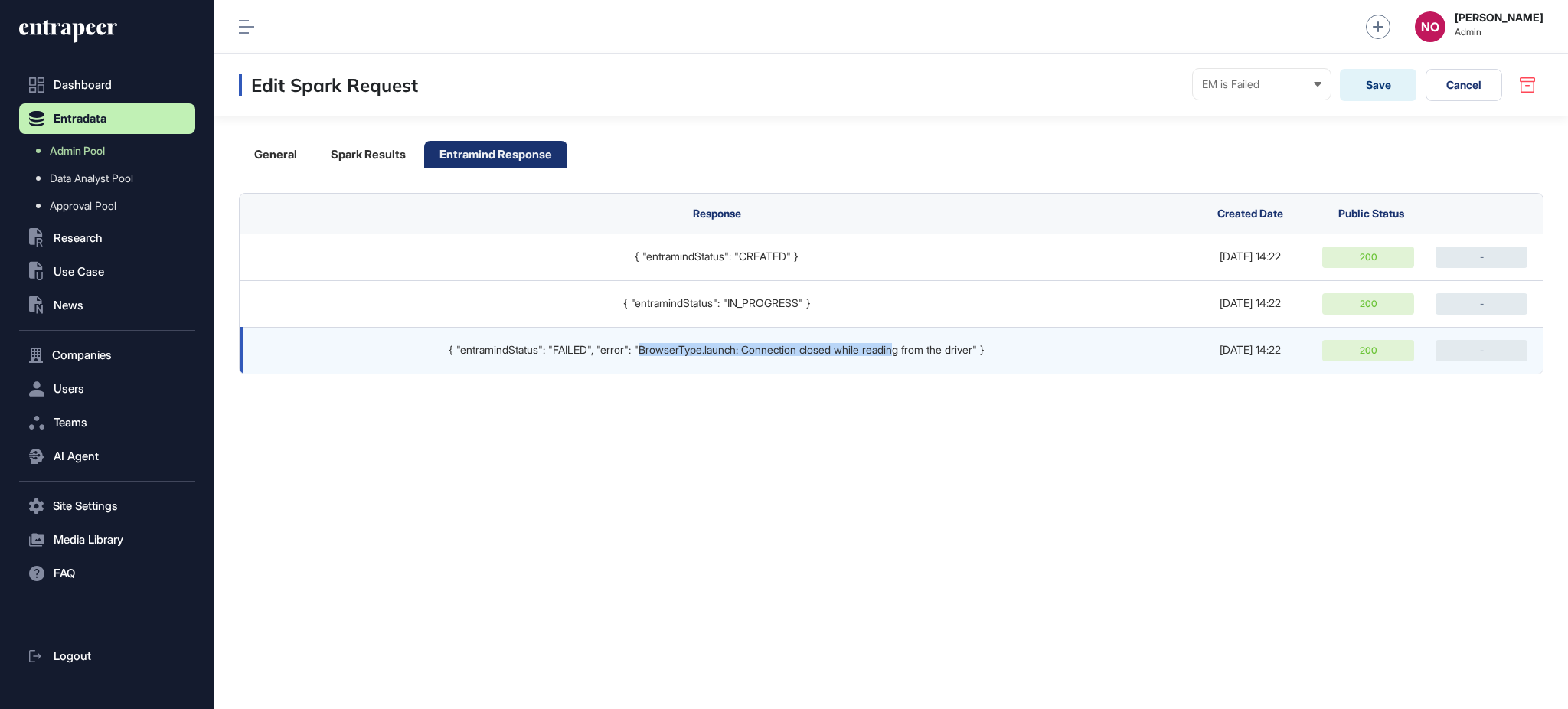
drag, startPoint x: 665, startPoint y: 351, endPoint x: 945, endPoint y: 340, distance: 280.2
click at [922, 339] on td "{ "entramindStatus": "FAILED", "error": "BrowserType.launch: Connection closed …" at bounding box center [713, 350] width 947 height 46
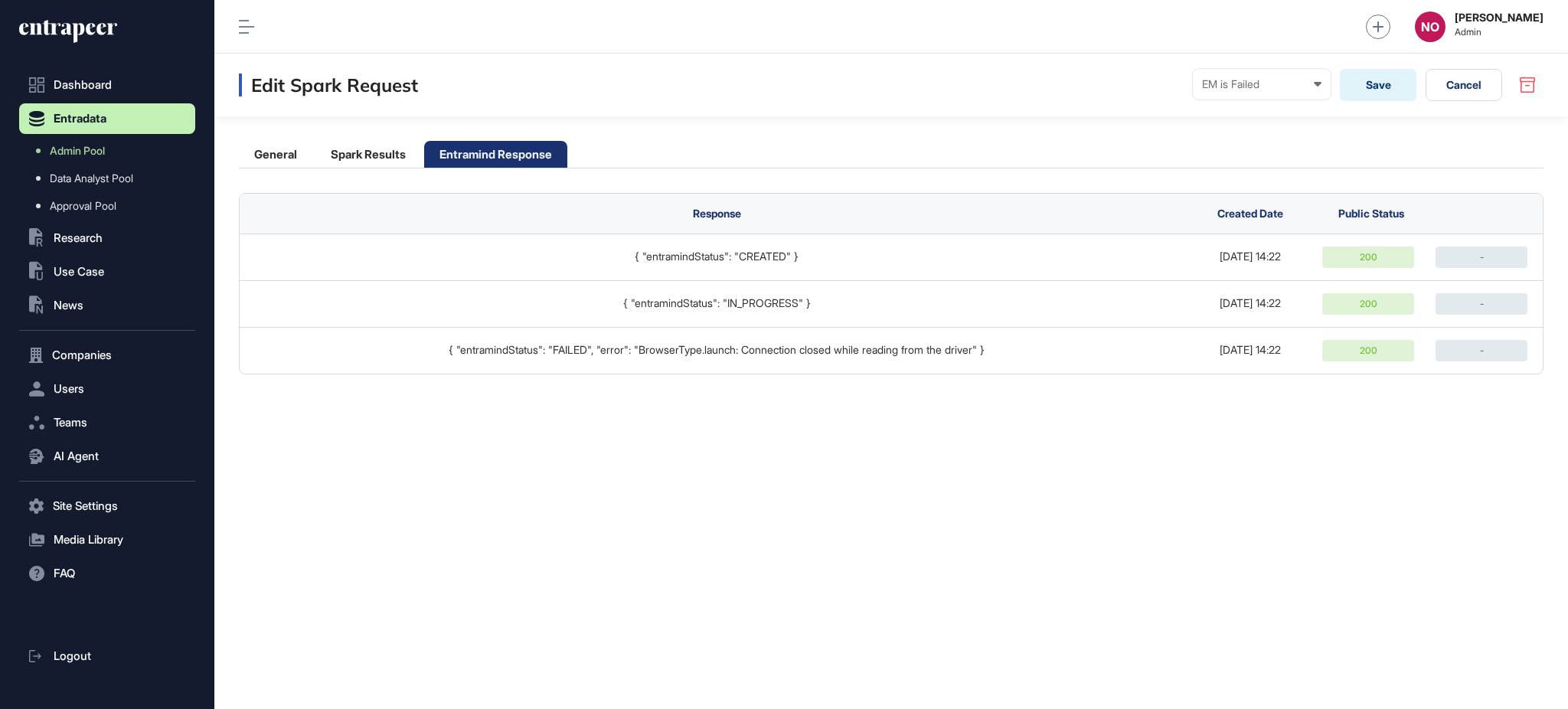
click at [1026, 390] on div "Edit Spark Request EM is Failed Ready In progress Completed EM is Working EM is…" at bounding box center [891, 381] width 1354 height 655
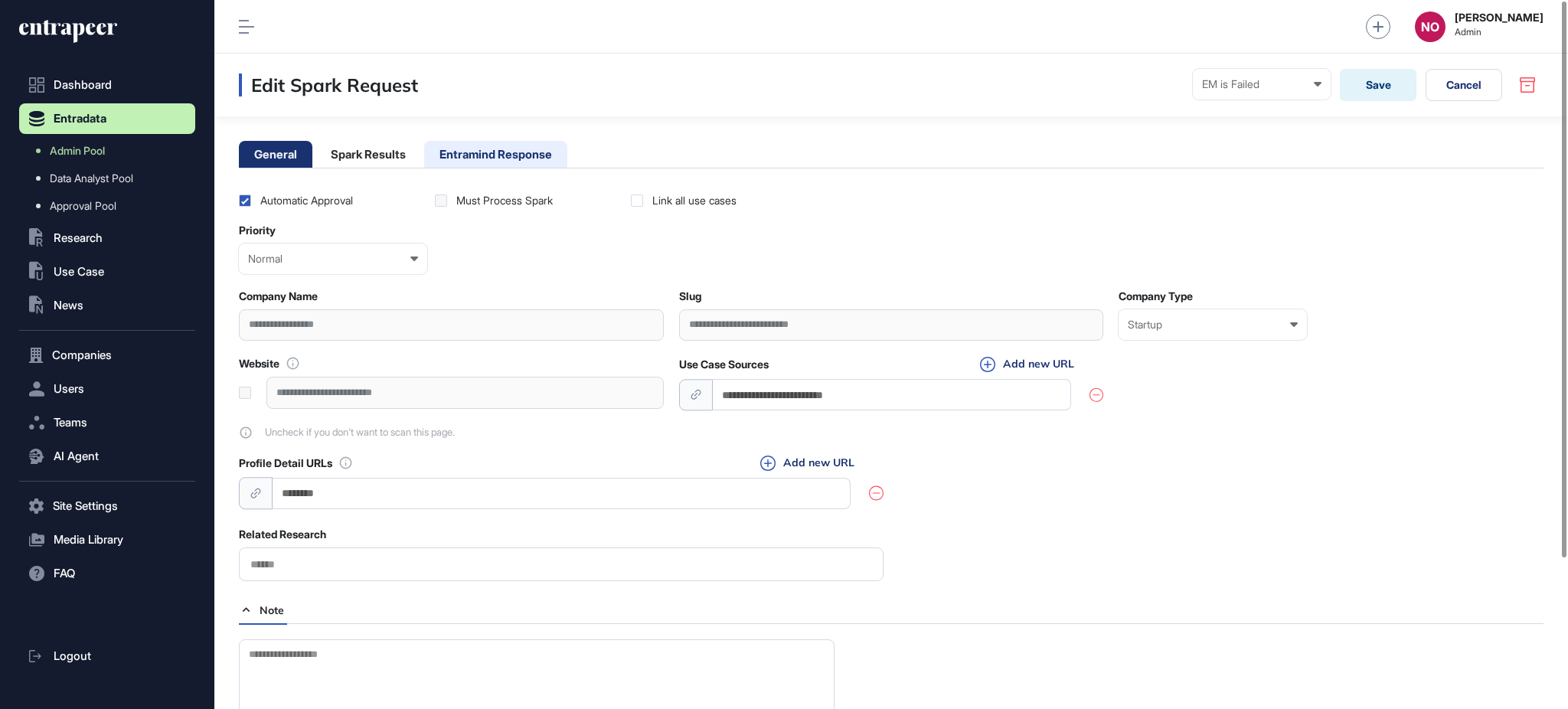
click at [534, 159] on li "Entramind Response" at bounding box center [496, 154] width 143 height 27
click at [459, 146] on li "Entramind Response" at bounding box center [496, 154] width 143 height 27
click at [502, 152] on li "Entramind Response" at bounding box center [496, 154] width 143 height 27
click at [337, 156] on li "Spark Results" at bounding box center [368, 154] width 105 height 27
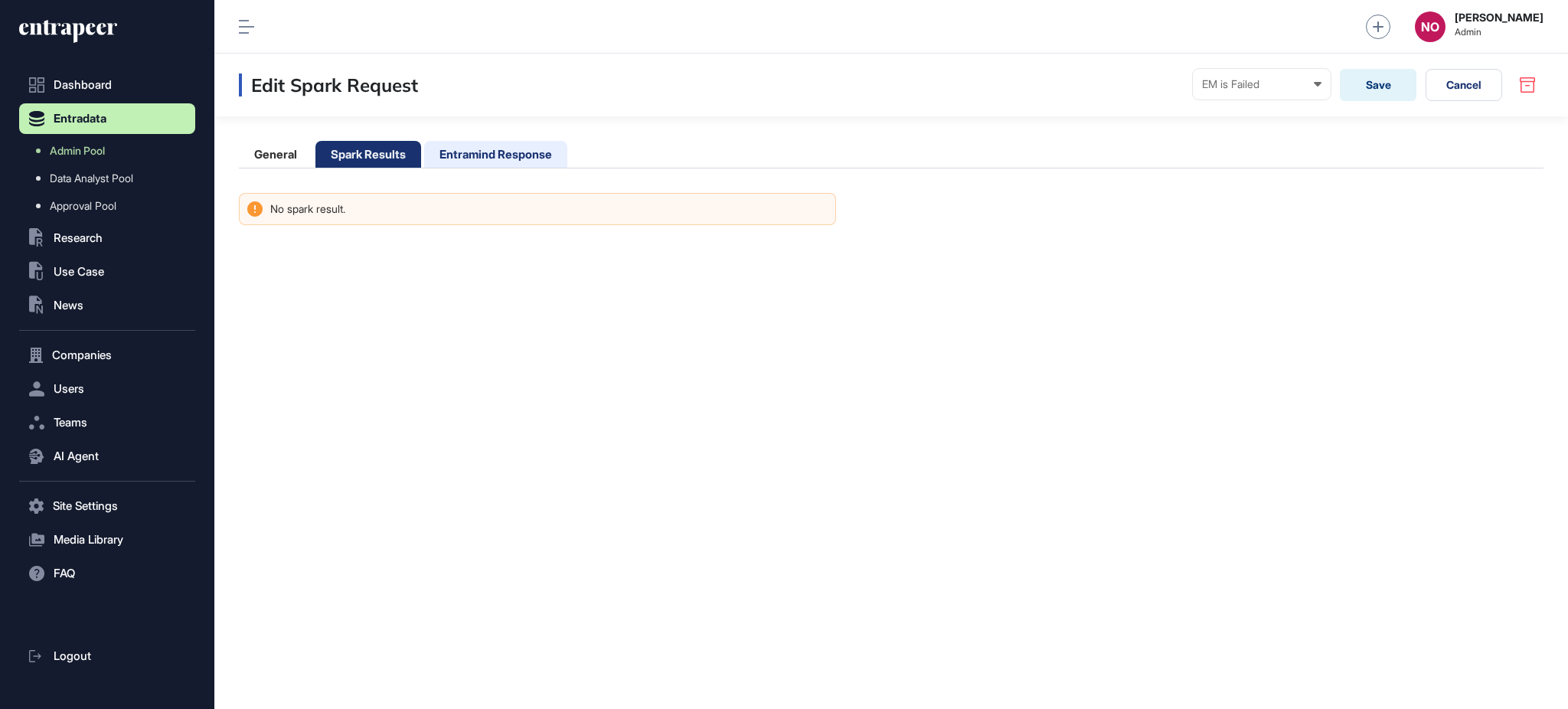
click at [506, 154] on li "Entramind Response" at bounding box center [496, 154] width 143 height 27
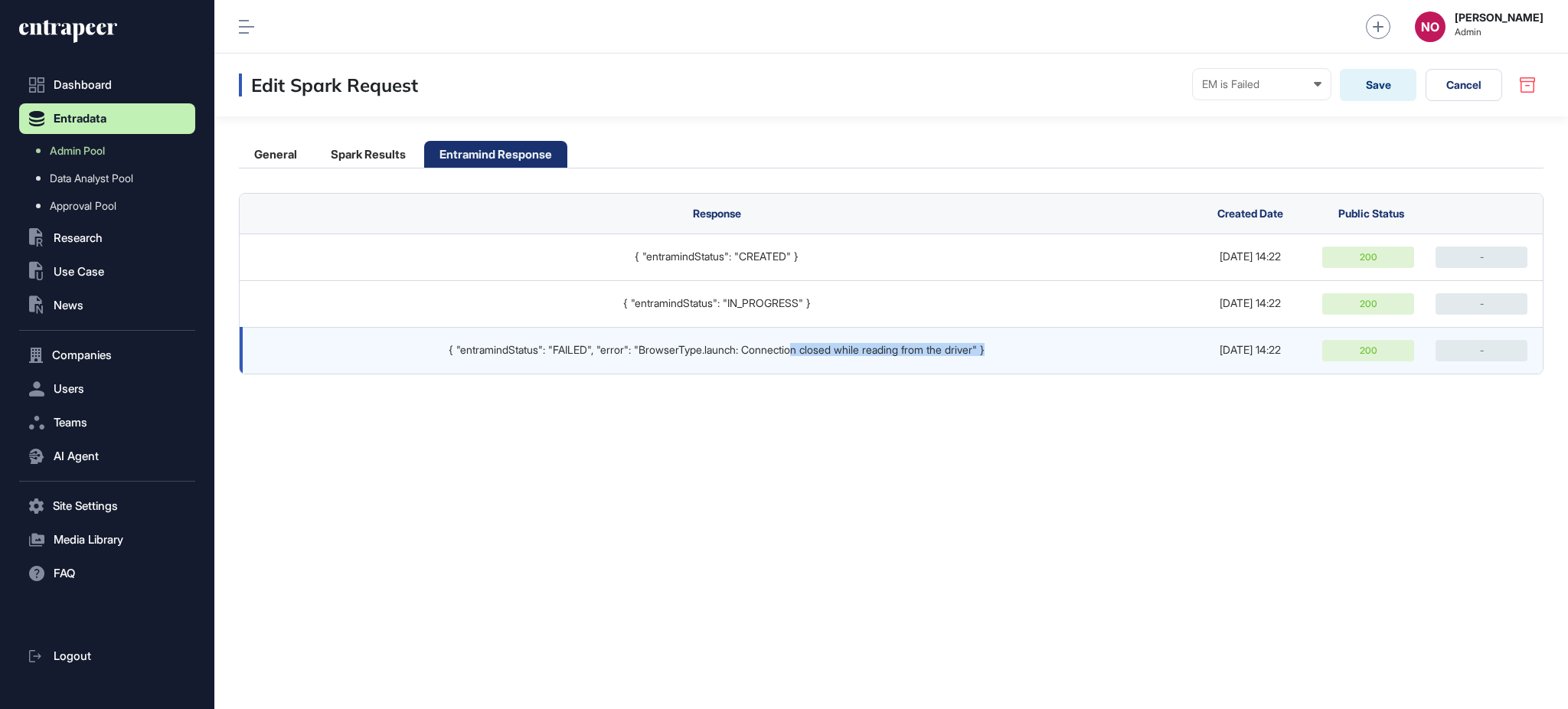
drag, startPoint x: 793, startPoint y: 351, endPoint x: 1021, endPoint y: 359, distance: 228.1
click at [1021, 359] on td "{ "entramindStatus": "FAILED", "error": "BrowserType.launch: Connection closed …" at bounding box center [713, 350] width 947 height 46
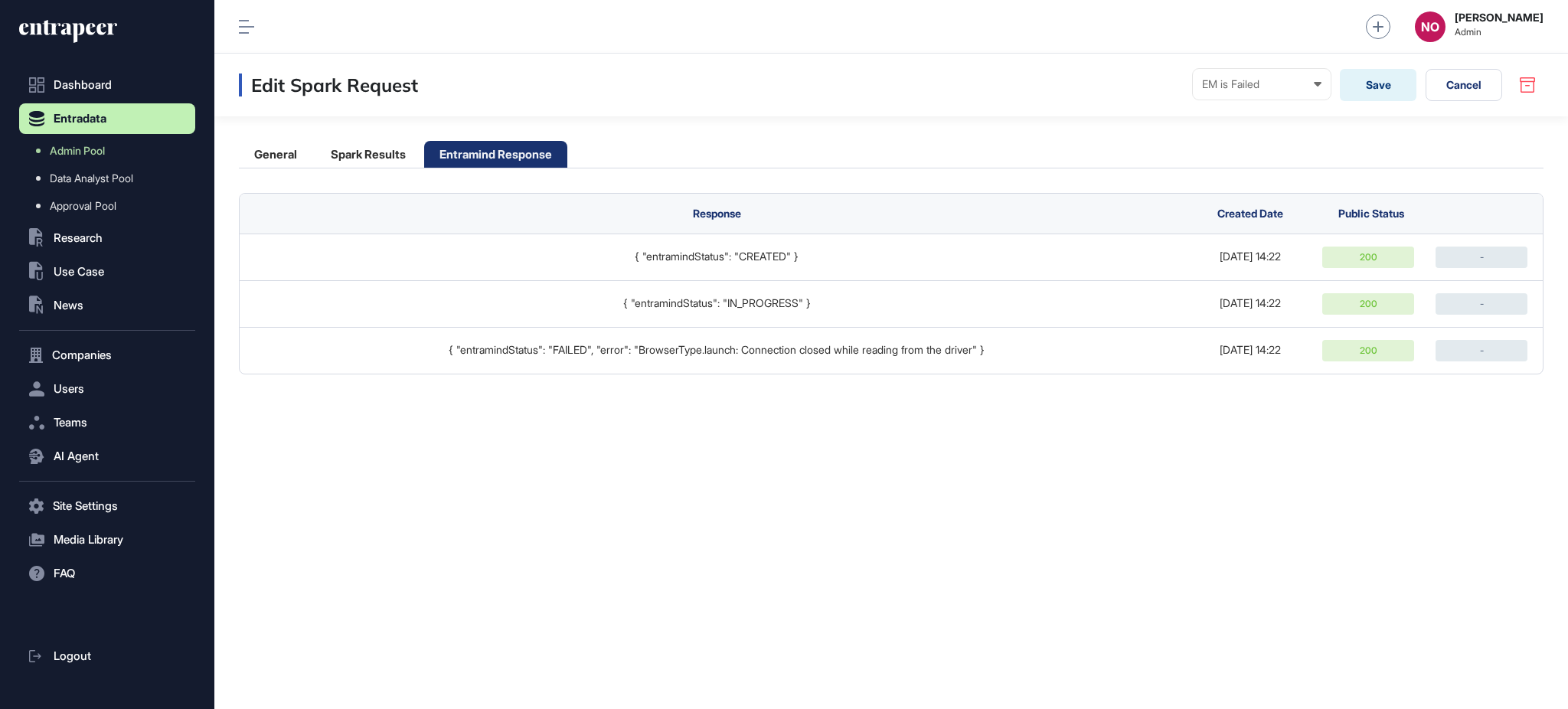
click at [1038, 454] on div "Edit Spark Request EM is Failed Ready In progress Completed EM is Working EM is…" at bounding box center [891, 381] width 1354 height 655
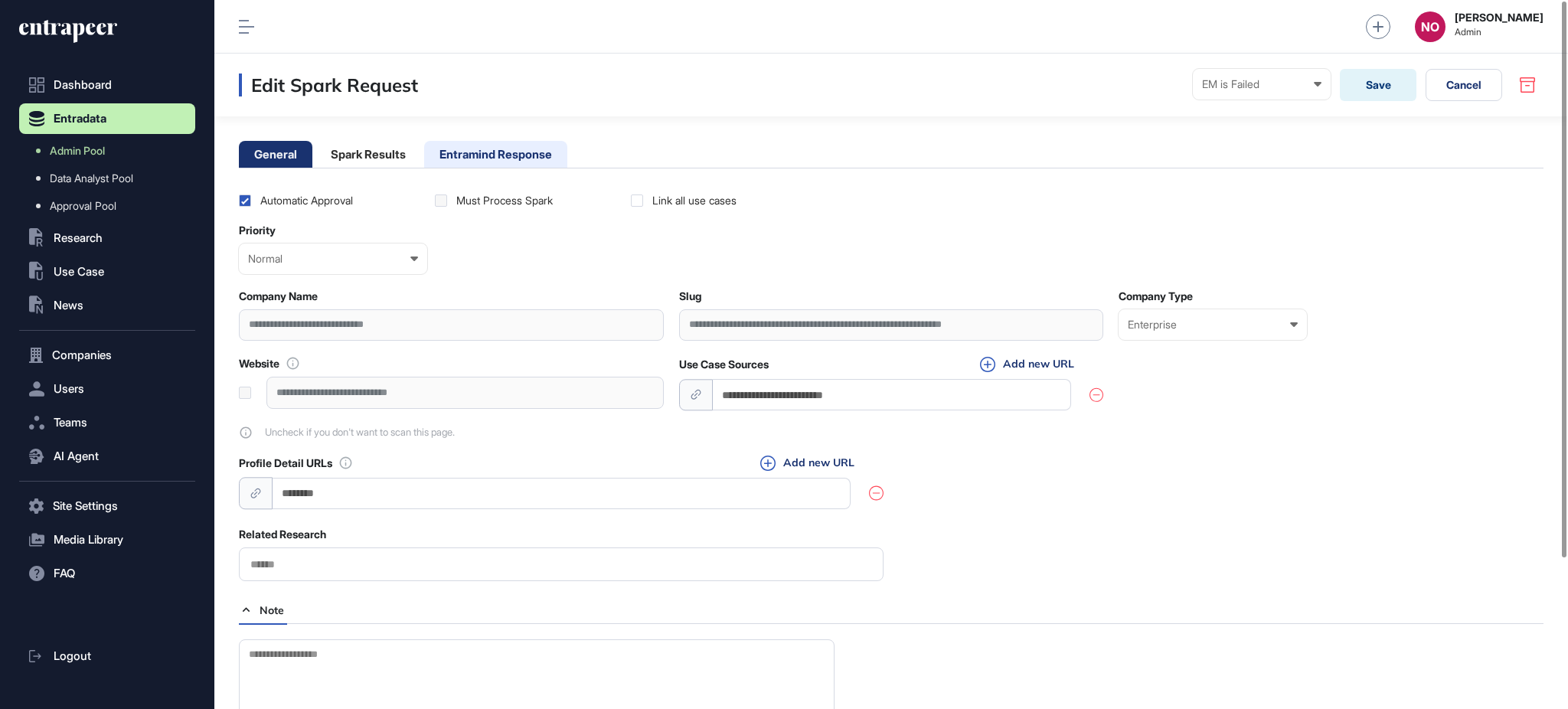
click at [531, 147] on li "Entramind Response" at bounding box center [496, 154] width 143 height 27
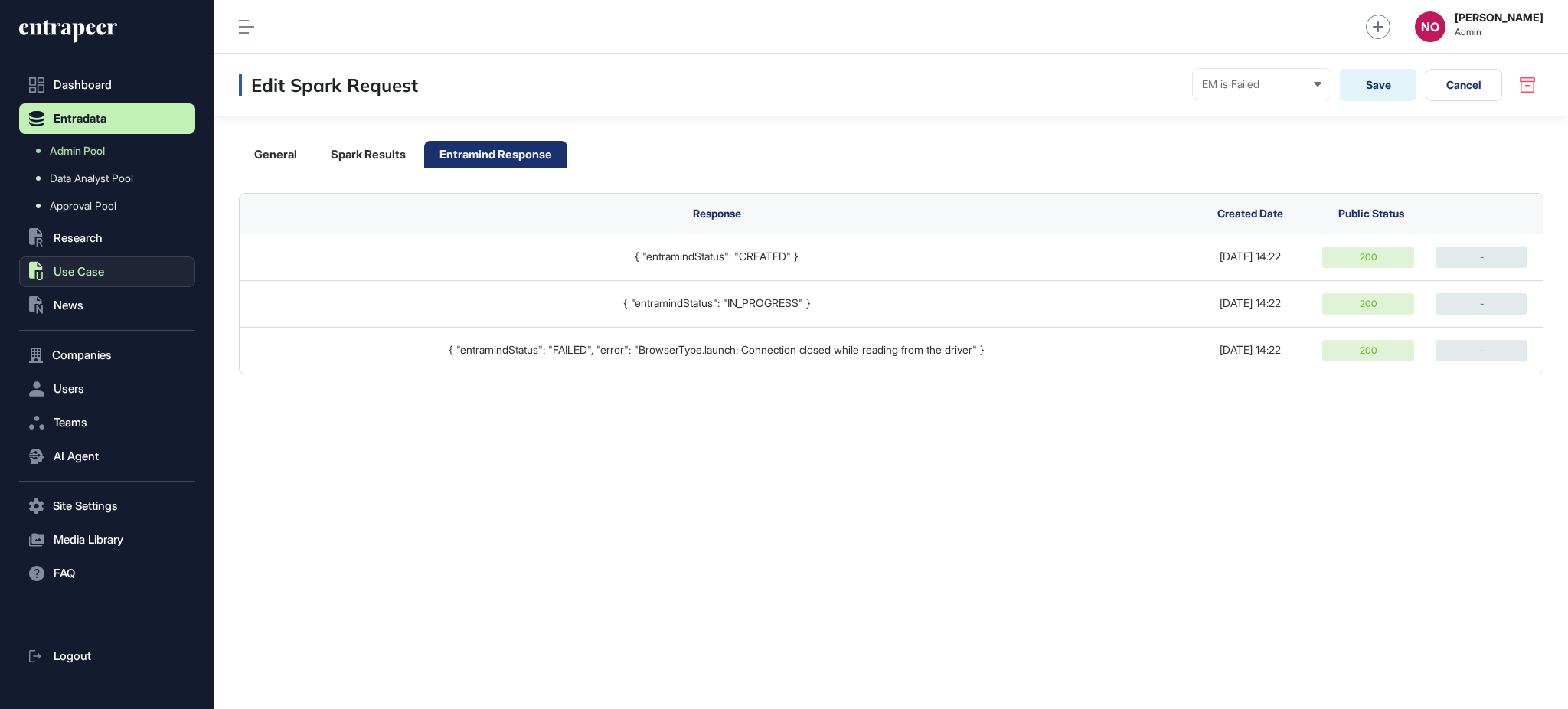
click at [87, 272] on span "Use Case" at bounding box center [79, 271] width 51 height 13
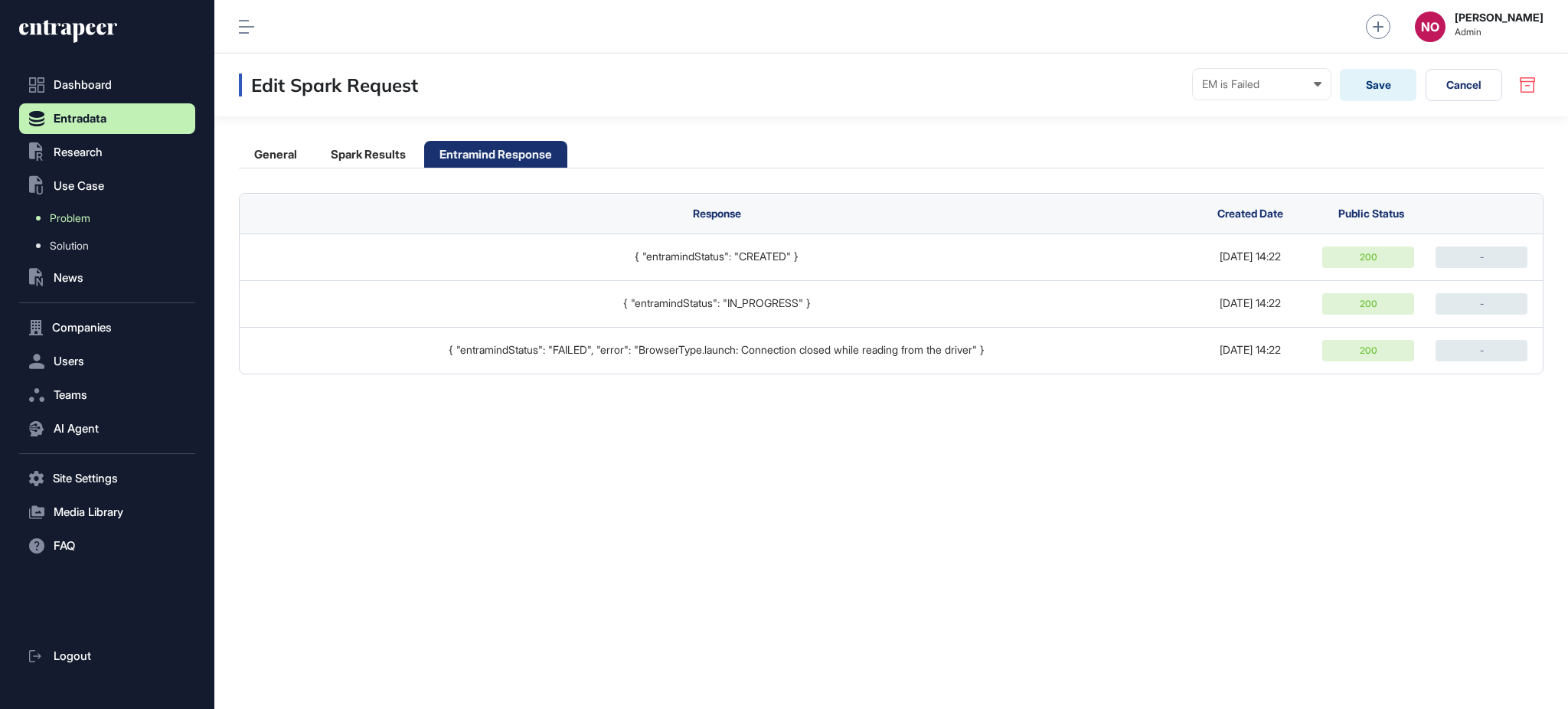
click at [94, 205] on link "Problem" at bounding box center [111, 218] width 169 height 28
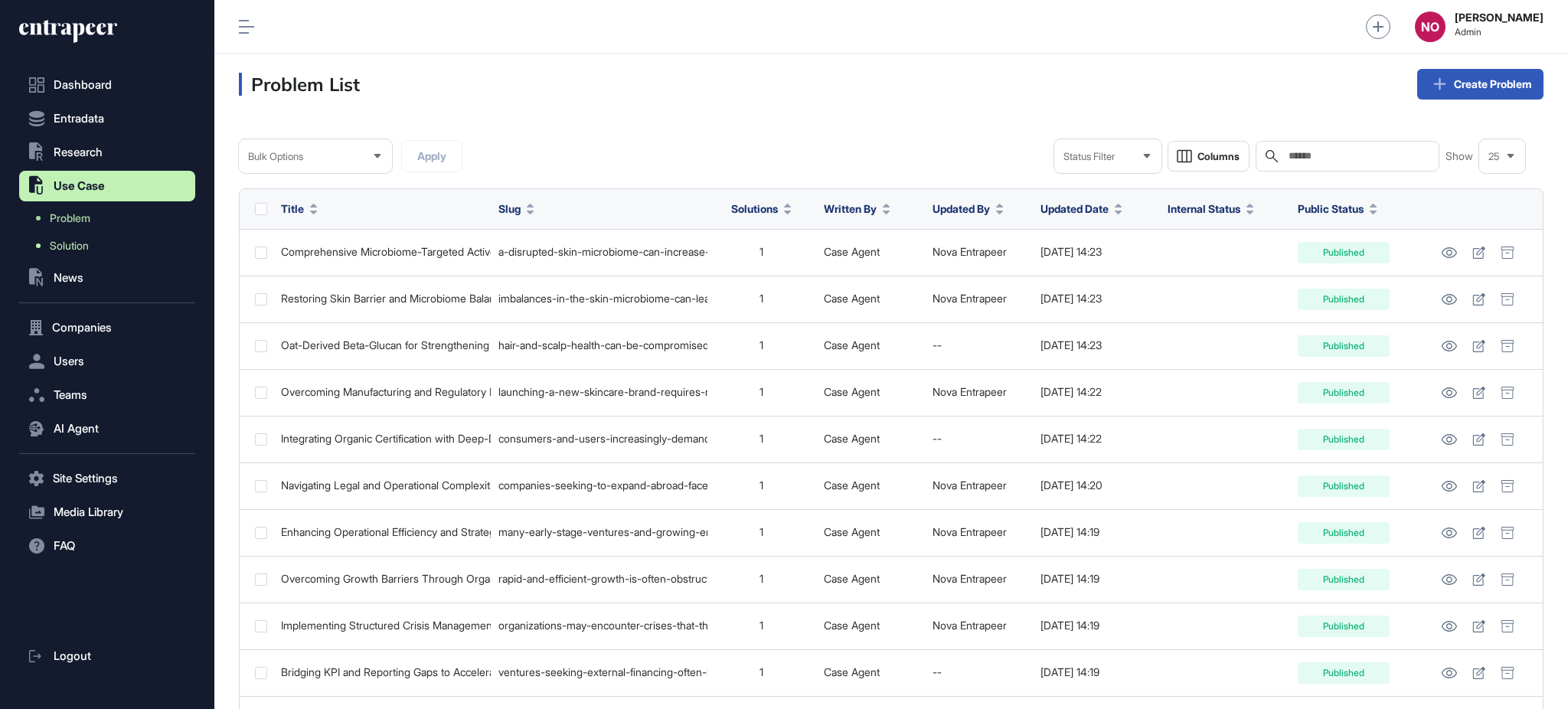
click at [67, 243] on span "Solution" at bounding box center [70, 246] width 39 height 13
